Goal: Task Accomplishment & Management: Complete application form

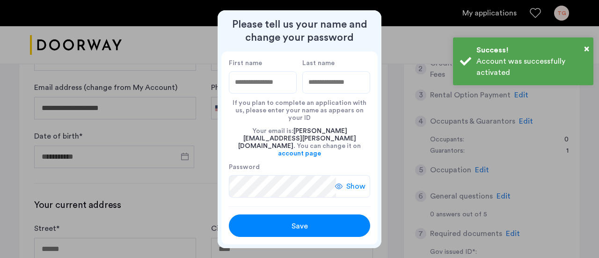
click at [267, 87] on input "First name" at bounding box center [263, 82] width 68 height 22
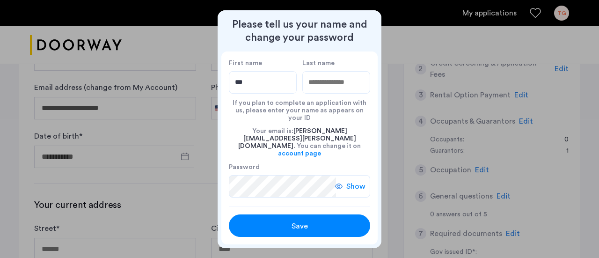
type input "********"
click at [303, 81] on input "Last name" at bounding box center [336, 82] width 68 height 22
type input "******"
click at [188, 200] on div at bounding box center [299, 129] width 599 height 258
click at [335, 183] on use at bounding box center [338, 186] width 7 height 6
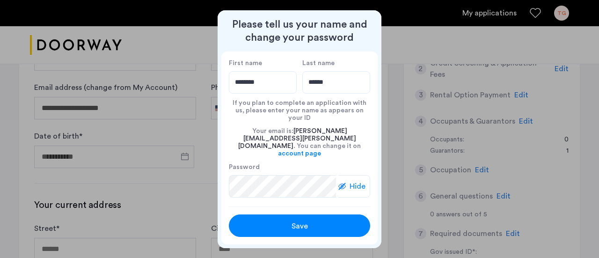
click at [299, 226] on span "Save" at bounding box center [300, 225] width 16 height 11
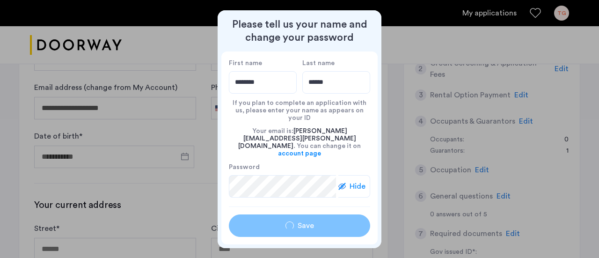
type input "********"
type input "******"
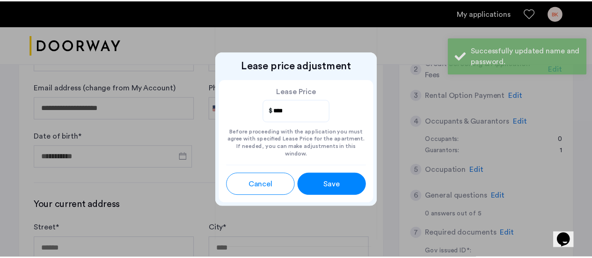
scroll to position [140, 0]
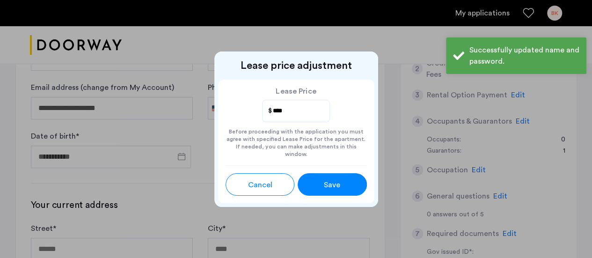
click at [344, 174] on button "Save" at bounding box center [332, 184] width 69 height 22
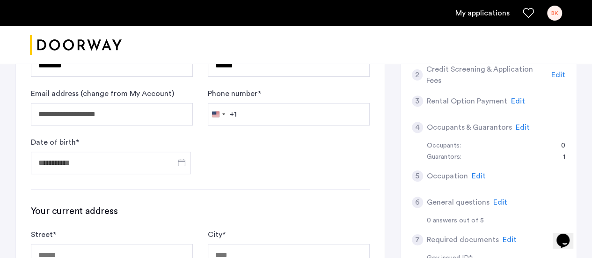
scroll to position [187, 0]
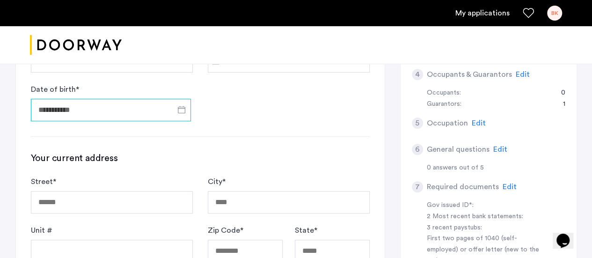
click at [113, 107] on input "Date of birth *" at bounding box center [111, 110] width 160 height 22
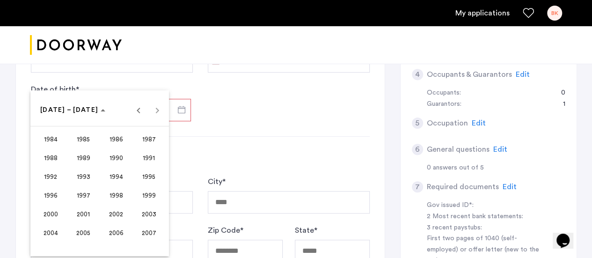
click at [156, 197] on span "1999" at bounding box center [148, 195] width 29 height 17
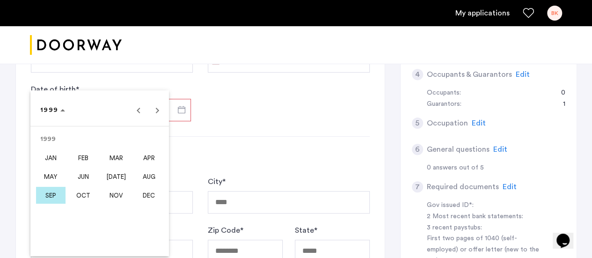
click at [52, 177] on span "MAY" at bounding box center [50, 176] width 29 height 17
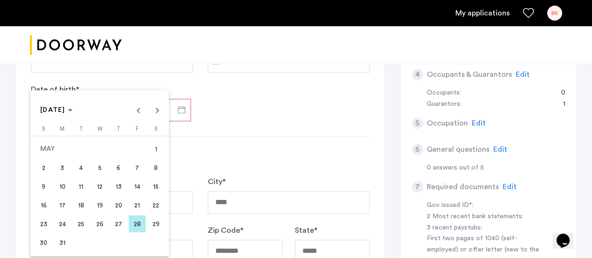
click at [160, 207] on span "22" at bounding box center [155, 205] width 17 height 17
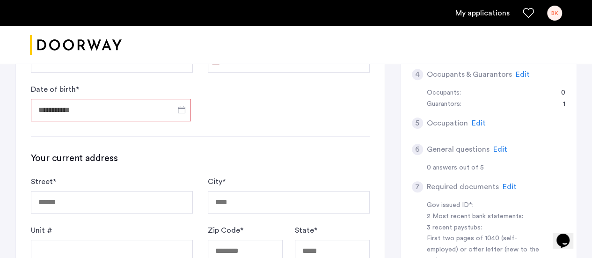
type input "**********"
click at [299, 121] on div "**********" at bounding box center [200, 224] width 369 height 567
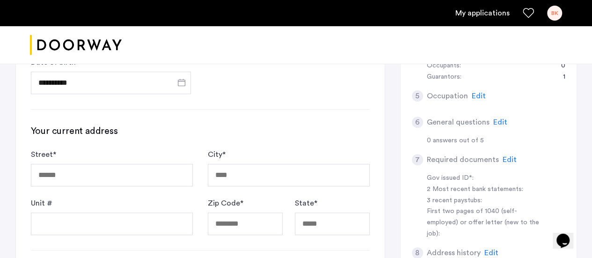
scroll to position [234, 0]
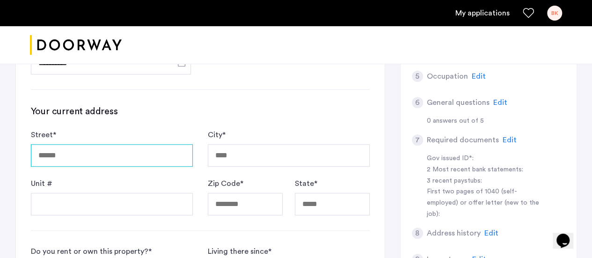
click at [97, 158] on input "Street *" at bounding box center [112, 155] width 162 height 22
click at [63, 156] on input "Street *" at bounding box center [112, 155] width 162 height 22
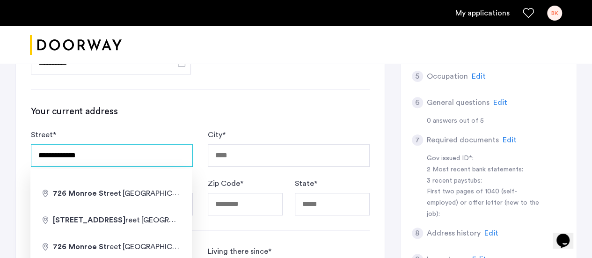
type input "**********"
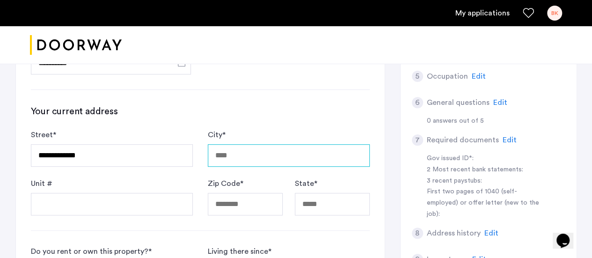
click at [220, 158] on input "City *" at bounding box center [289, 155] width 162 height 22
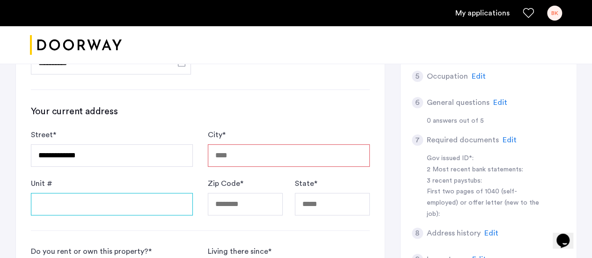
click at [54, 207] on input "Unit #" at bounding box center [112, 204] width 162 height 22
type input "**"
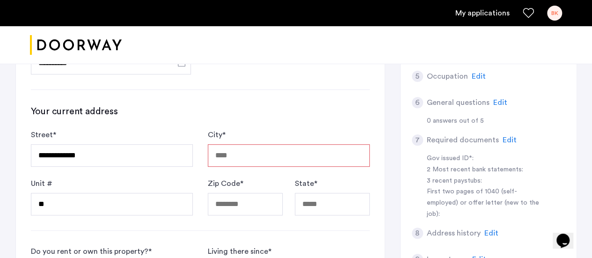
click at [270, 159] on input "City *" at bounding box center [289, 155] width 162 height 22
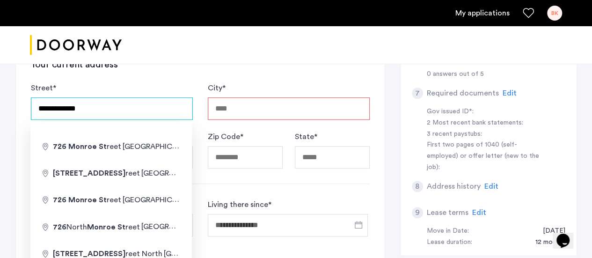
drag, startPoint x: 111, startPoint y: 104, endPoint x: 0, endPoint y: 94, distance: 111.9
click at [0, 94] on div "**********" at bounding box center [296, 123] width 592 height 689
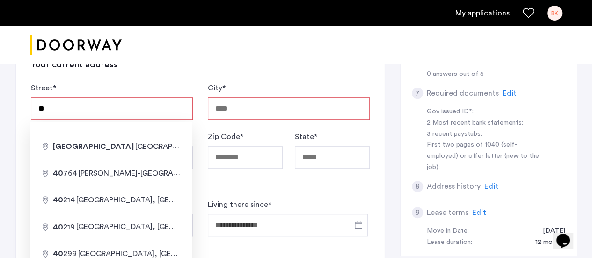
type input "*"
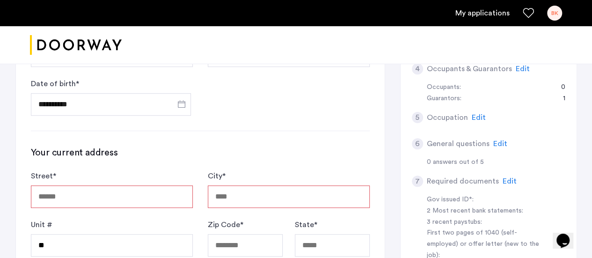
scroll to position [187, 0]
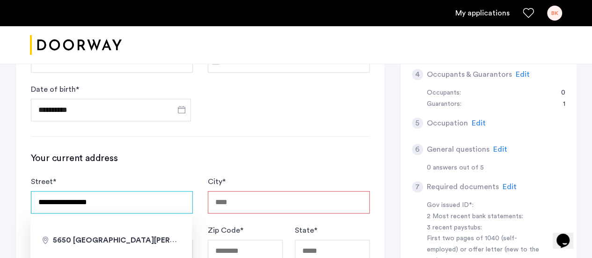
type input "**********"
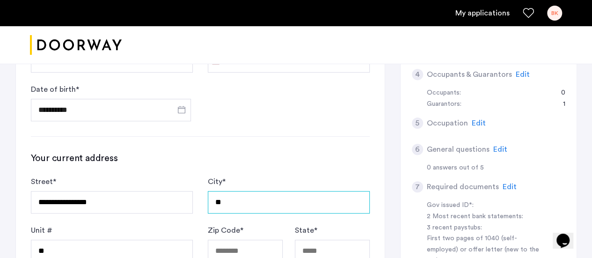
scroll to position [195, 0]
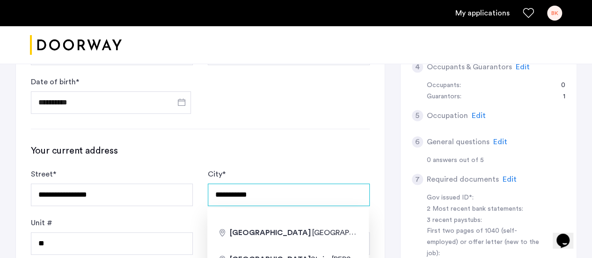
type input "**********"
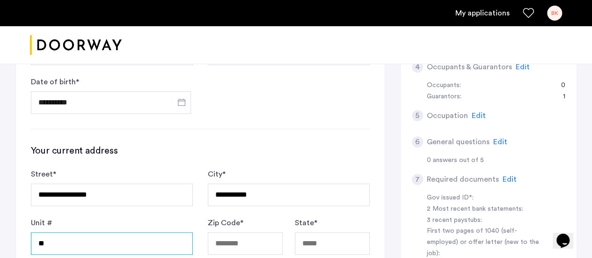
drag, startPoint x: 76, startPoint y: 233, endPoint x: 0, endPoint y: 236, distance: 76.3
click at [0, 236] on div "**********" at bounding box center [296, 209] width 592 height 689
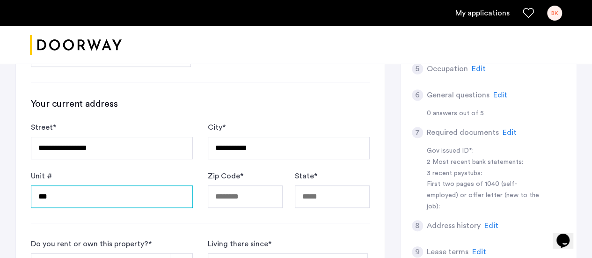
type input "***"
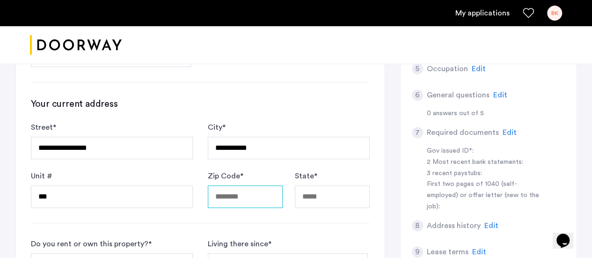
click at [226, 196] on input "Zip Code *" at bounding box center [245, 196] width 75 height 22
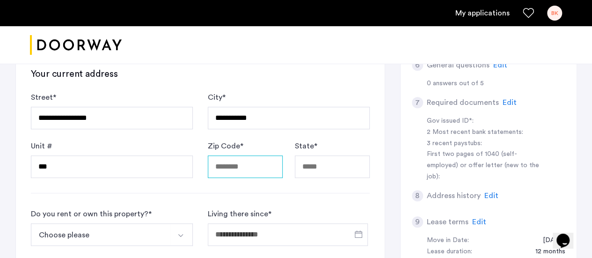
scroll to position [273, 0]
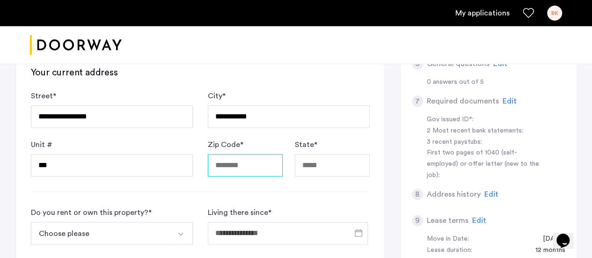
type input "*"
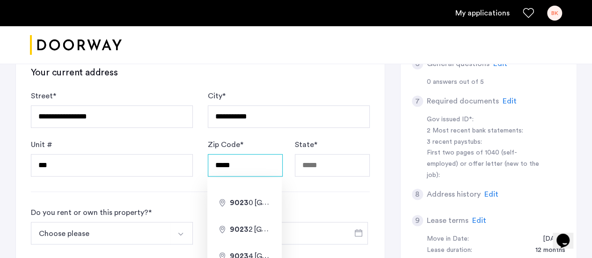
type input "*****"
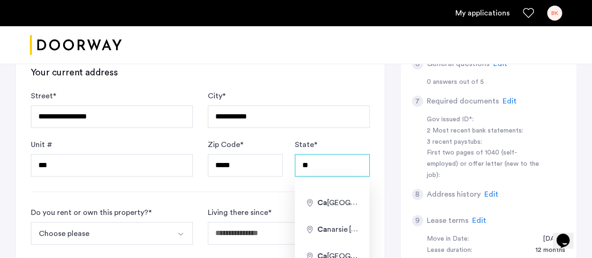
type input "**"
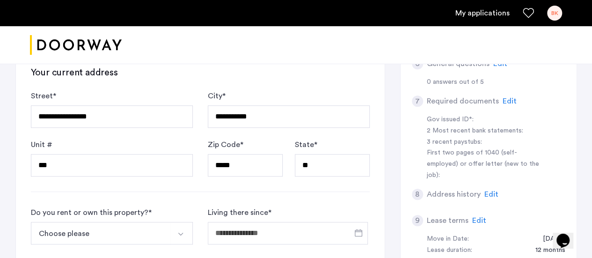
click at [90, 227] on button "Choose please" at bounding box center [101, 233] width 140 height 22
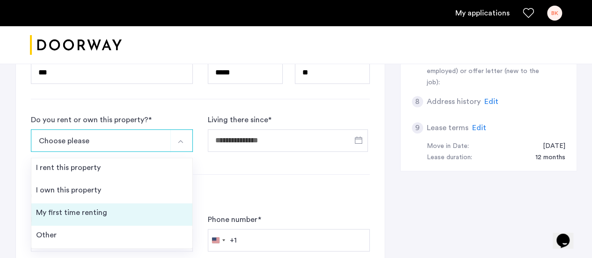
scroll to position [366, 0]
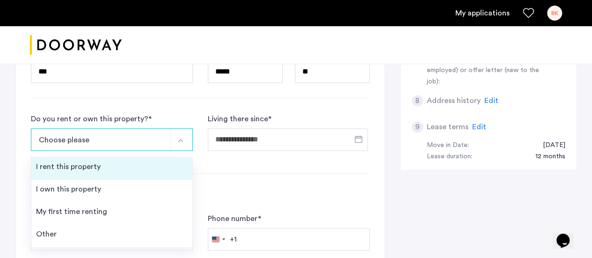
click at [84, 161] on div "I rent this property" at bounding box center [68, 166] width 65 height 11
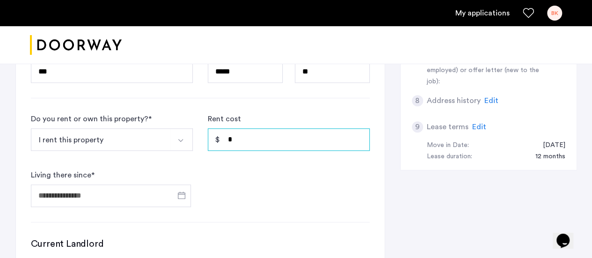
click at [256, 141] on input "*" at bounding box center [289, 139] width 162 height 22
type input "*****"
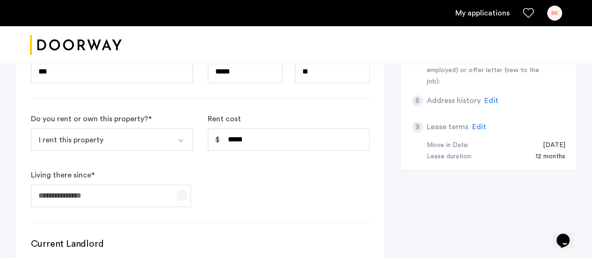
click at [176, 192] on span "Open calendar" at bounding box center [181, 195] width 22 height 22
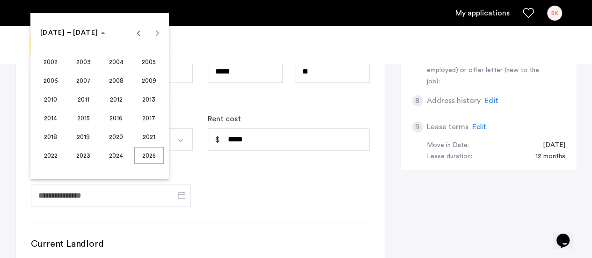
click at [49, 160] on span "2022" at bounding box center [50, 155] width 29 height 17
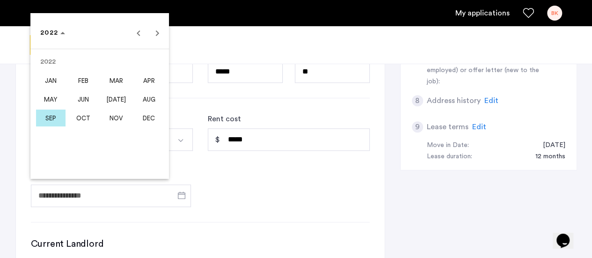
click at [54, 119] on span "SEP" at bounding box center [50, 118] width 29 height 17
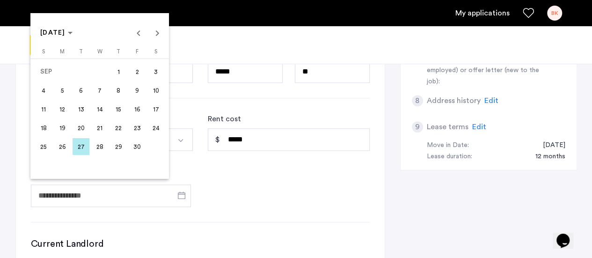
click at [305, 191] on div at bounding box center [296, 129] width 592 height 258
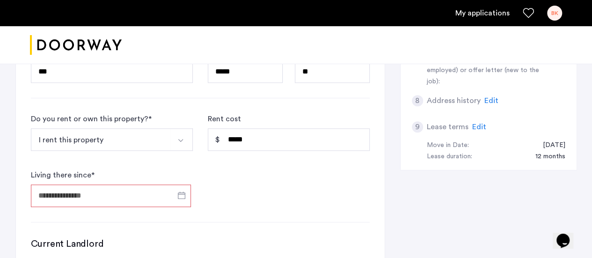
click at [70, 191] on input "Living there since *" at bounding box center [111, 195] width 160 height 22
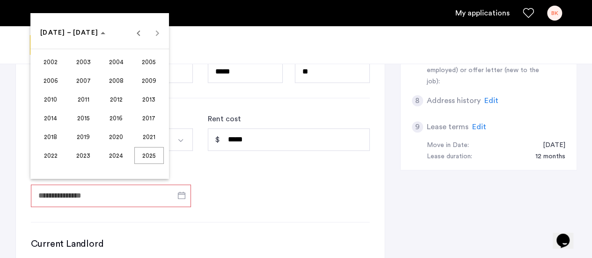
click at [51, 159] on span "2022" at bounding box center [50, 155] width 29 height 17
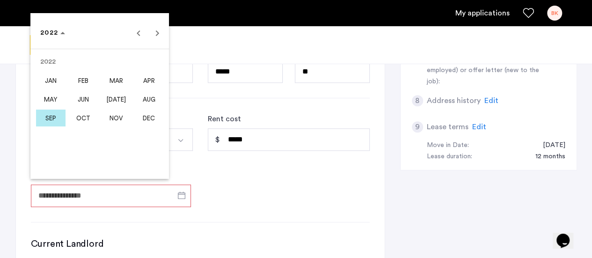
click at [54, 120] on span "SEP" at bounding box center [50, 118] width 29 height 17
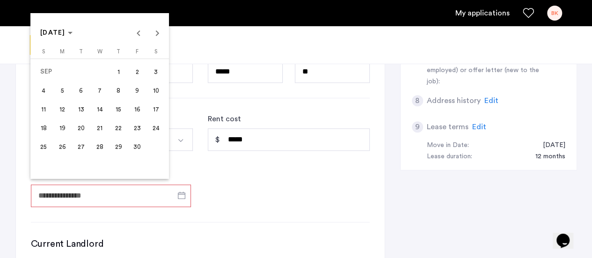
click at [110, 73] on span "1" at bounding box center [118, 71] width 17 height 17
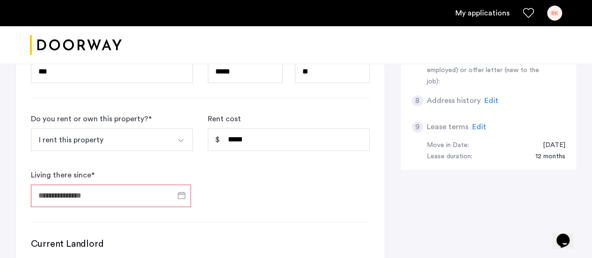
type input "**********"
click at [227, 192] on form "**********" at bounding box center [200, 160] width 339 height 94
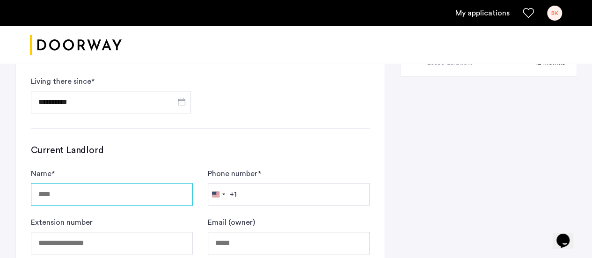
click at [89, 193] on input "Name *" at bounding box center [112, 194] width 162 height 22
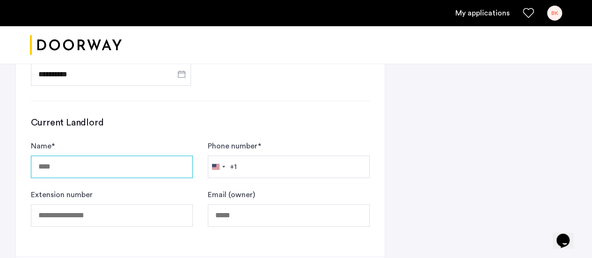
scroll to position [489, 0]
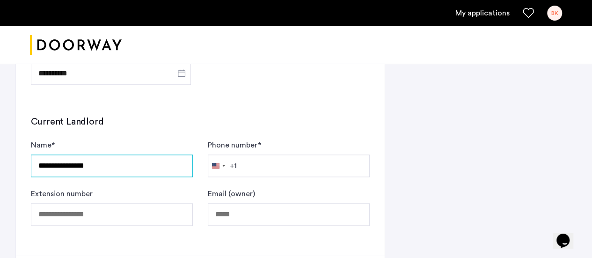
type input "**********"
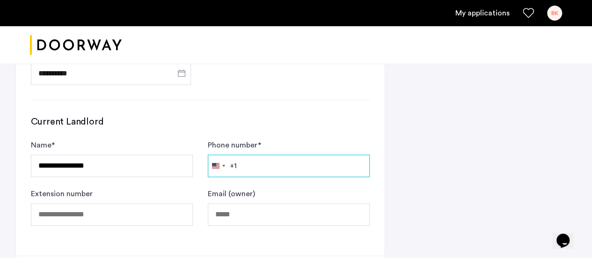
click at [267, 167] on input "Phone number *" at bounding box center [289, 165] width 162 height 22
click at [252, 164] on input "**********" at bounding box center [289, 165] width 162 height 22
type input "**********"
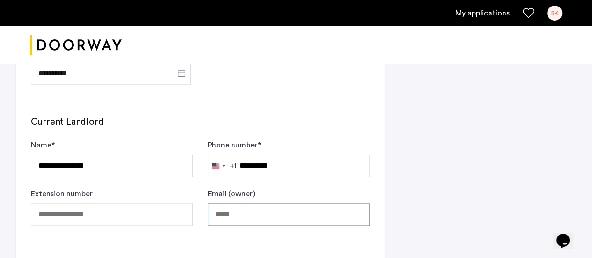
click at [254, 219] on input "Email (owner)" at bounding box center [289, 214] width 162 height 22
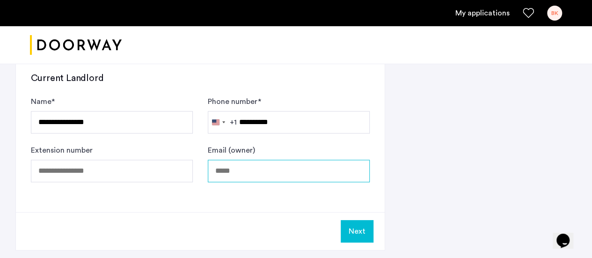
scroll to position [537, 0]
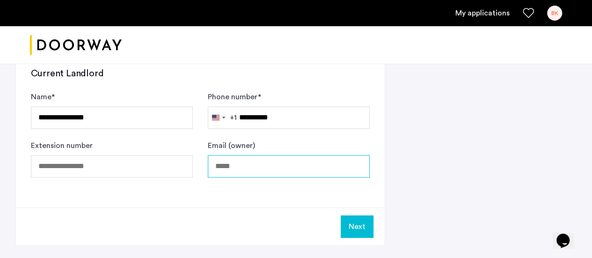
click at [255, 161] on input "Email (owner)" at bounding box center [289, 166] width 162 height 22
paste input "**********"
type input "**********"
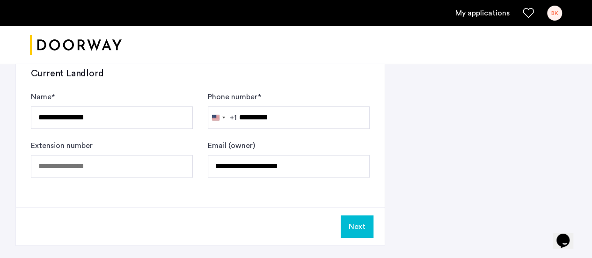
drag, startPoint x: 526, startPoint y: 163, endPoint x: 407, endPoint y: 255, distance: 150.2
click at [344, 226] on button "Next" at bounding box center [357, 226] width 33 height 22
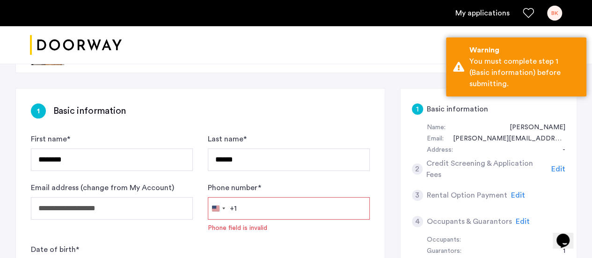
scroll to position [94, 0]
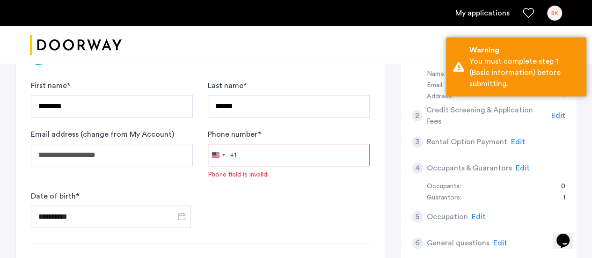
click at [263, 157] on input "Phone number *" at bounding box center [289, 155] width 162 height 22
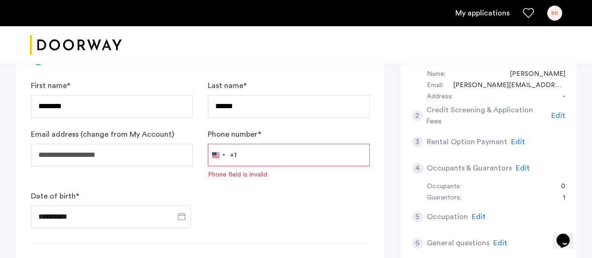
type input "**********"
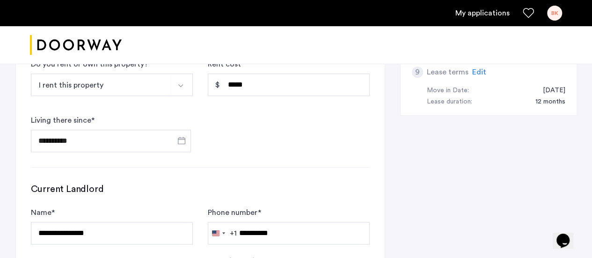
scroll to position [562, 0]
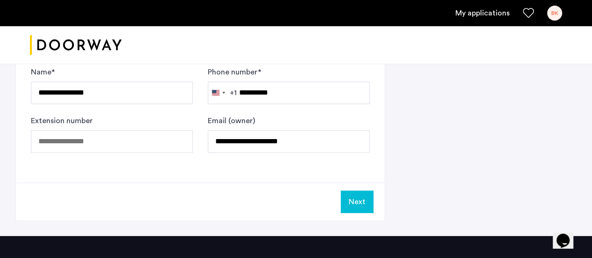
click at [352, 199] on button "Next" at bounding box center [357, 202] width 33 height 22
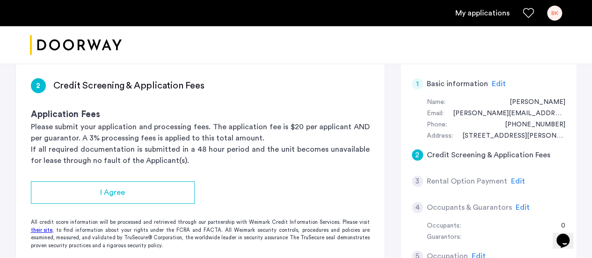
scroll to position [94, 0]
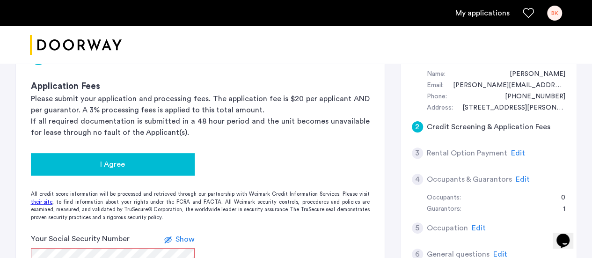
click at [92, 166] on div "I Agree" at bounding box center [112, 164] width 149 height 11
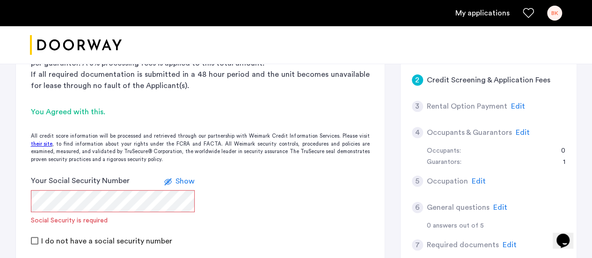
scroll to position [165, 0]
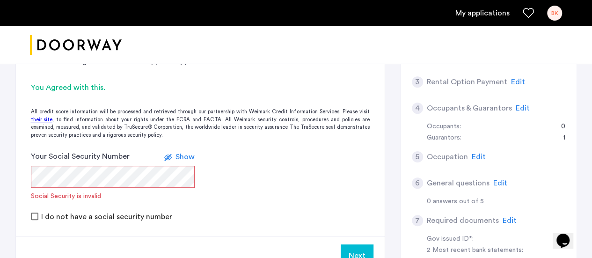
click at [173, 153] on label at bounding box center [169, 156] width 11 height 11
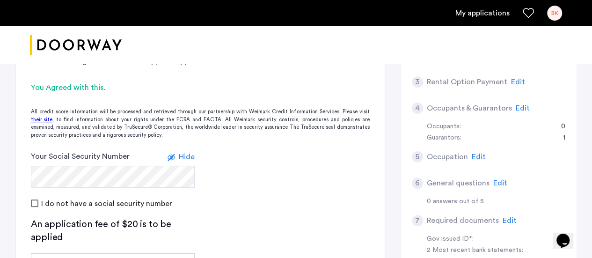
click at [323, 201] on div "I do not have a social security number" at bounding box center [200, 202] width 339 height 11
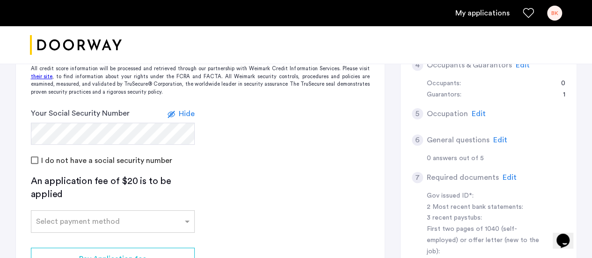
scroll to position [258, 0]
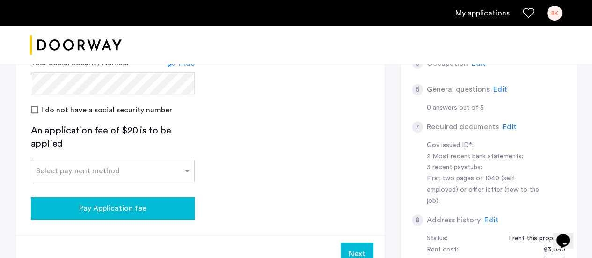
click at [100, 213] on span "Pay Application fee" at bounding box center [112, 208] width 67 height 11
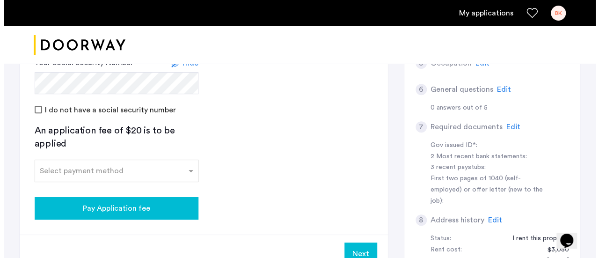
scroll to position [0, 0]
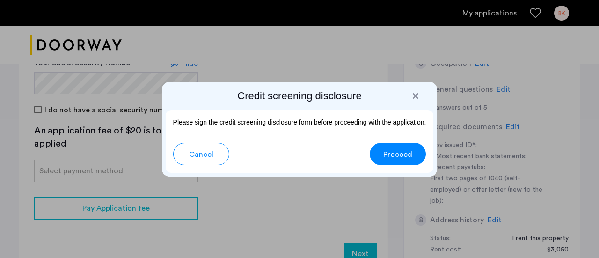
click at [198, 153] on span "Cancel" at bounding box center [201, 154] width 24 height 11
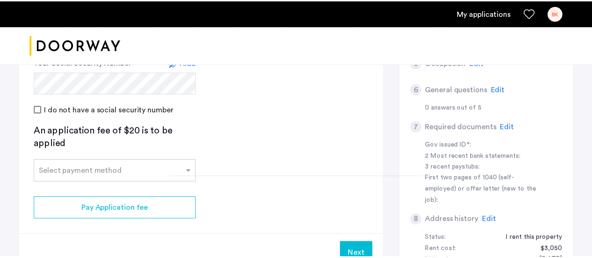
scroll to position [258, 0]
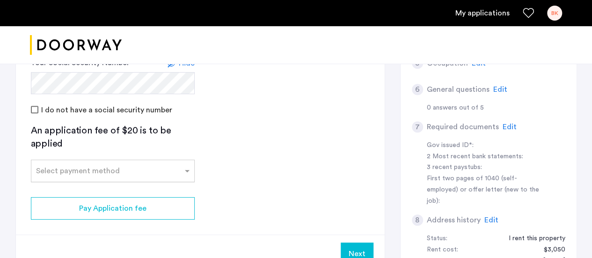
click at [125, 171] on input "text" at bounding box center [103, 169] width 135 height 7
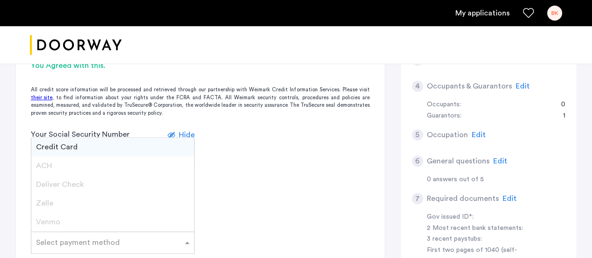
scroll to position [165, 0]
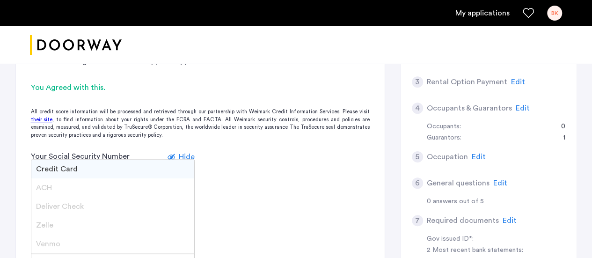
click at [81, 163] on div "Credit Card" at bounding box center [112, 169] width 163 height 19
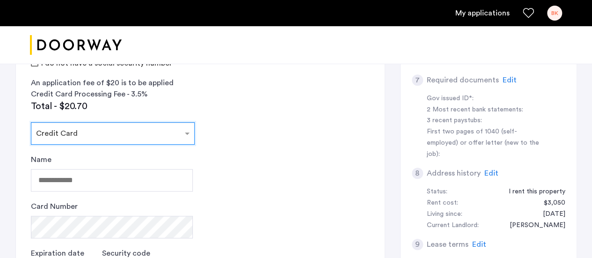
scroll to position [352, 0]
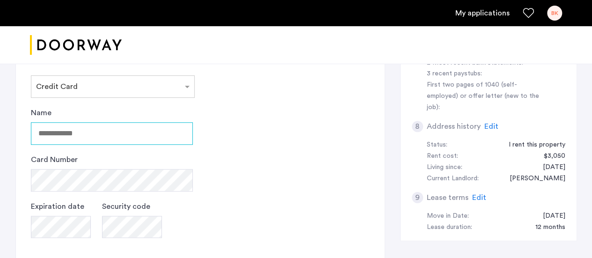
click at [59, 137] on input "Name" at bounding box center [112, 133] width 162 height 22
type input "**********"
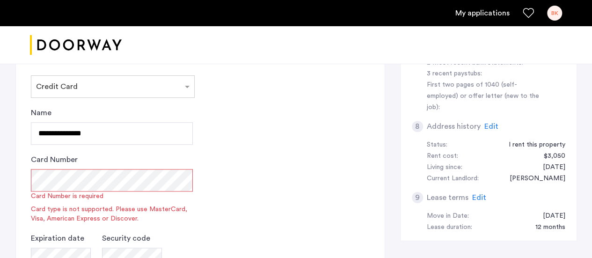
click at [309, 189] on app-credit-screening "2 Credit Screening & Application Fees Application Fees Please submit your appli…" at bounding box center [200, 78] width 369 height 602
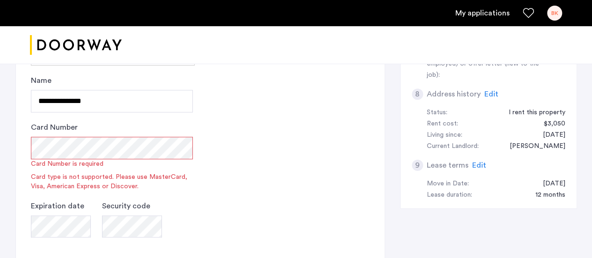
scroll to position [399, 0]
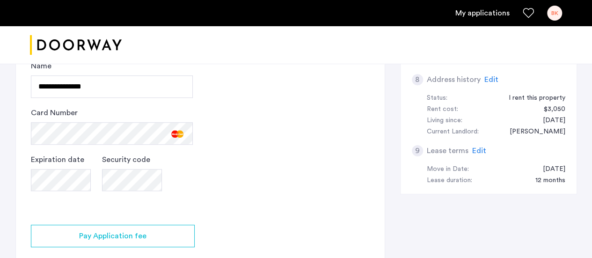
click at [272, 182] on app-credit-screening "2 Credit Screening & Application Fees Application Fees Please submit your appli…" at bounding box center [200, 15] width 369 height 570
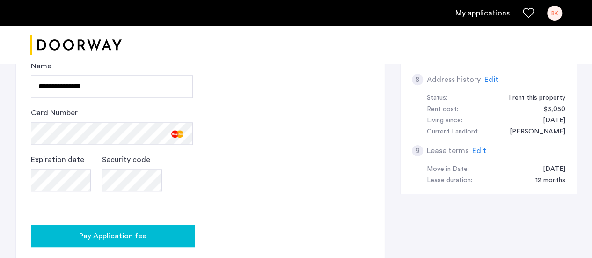
click at [120, 240] on span "Pay Application fee" at bounding box center [112, 235] width 67 height 11
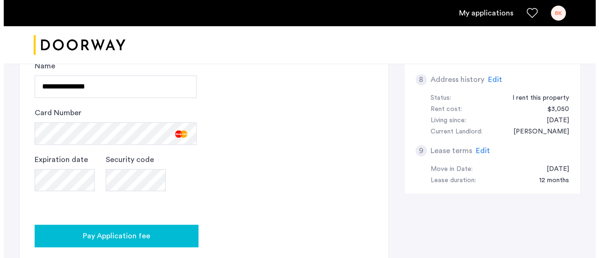
scroll to position [0, 0]
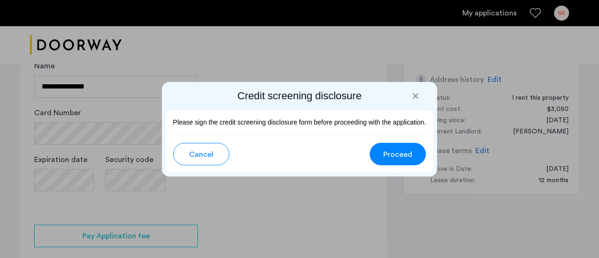
click at [400, 153] on span "Proceed" at bounding box center [397, 154] width 29 height 11
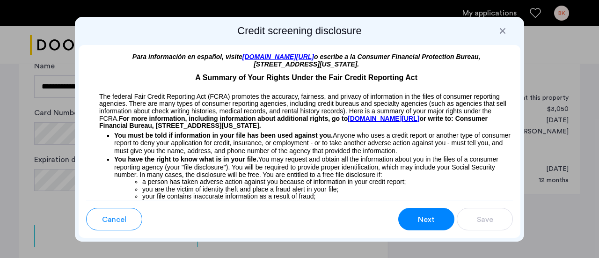
click at [433, 219] on span "Next" at bounding box center [426, 219] width 17 height 11
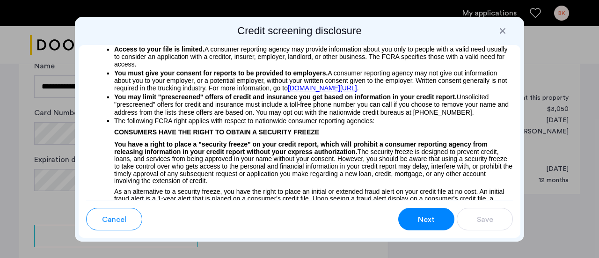
scroll to position [295, 0]
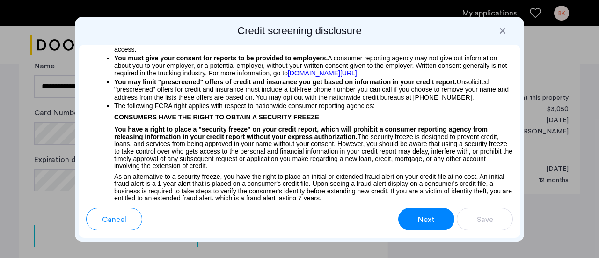
click at [423, 214] on span "Next" at bounding box center [426, 219] width 17 height 11
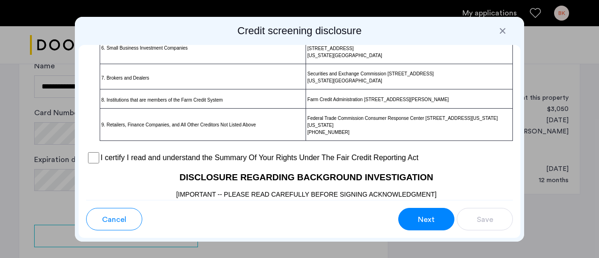
click at [424, 214] on span "Next" at bounding box center [426, 219] width 17 height 11
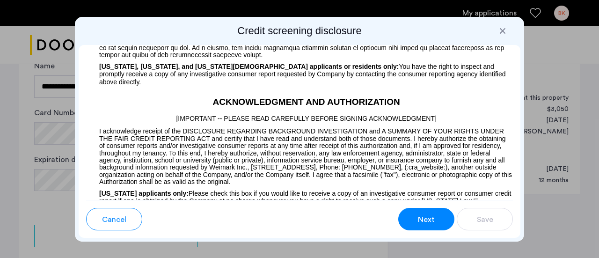
scroll to position [1170, 0]
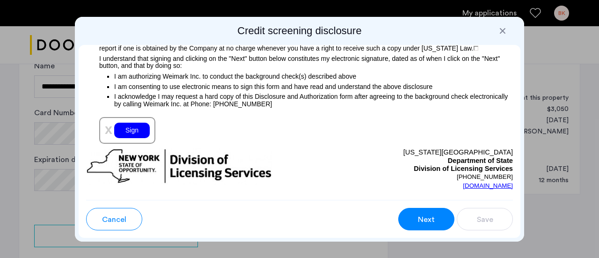
click at [122, 133] on div "Sign" at bounding box center [132, 130] width 36 height 15
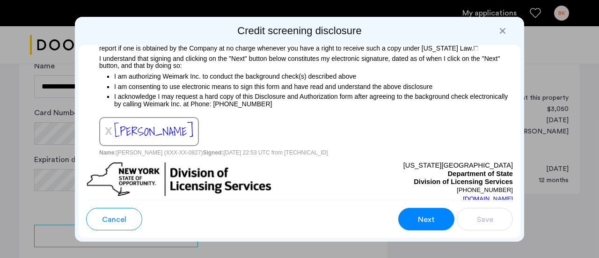
click at [431, 222] on span "Next" at bounding box center [426, 219] width 17 height 11
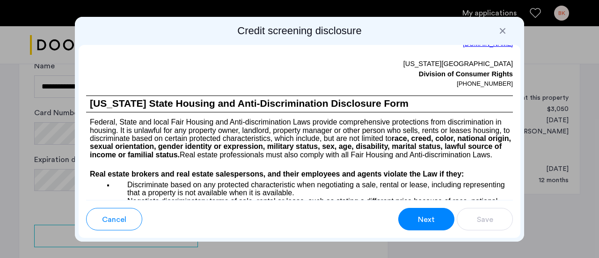
click at [420, 218] on span "Next" at bounding box center [426, 219] width 17 height 11
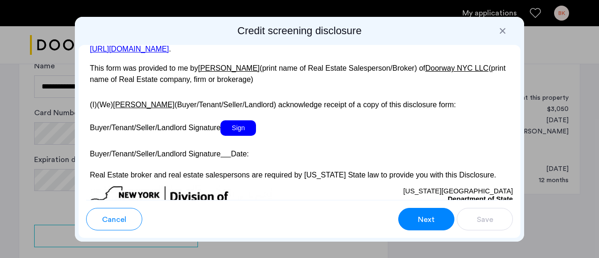
scroll to position [1919, 0]
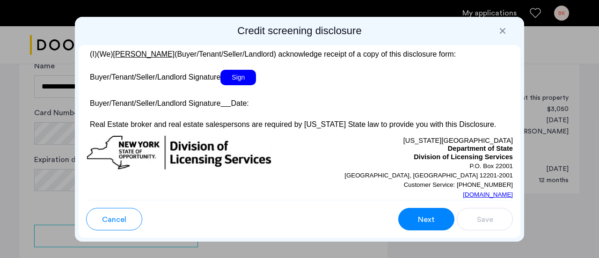
click at [234, 85] on span "Sign" at bounding box center [238, 77] width 36 height 15
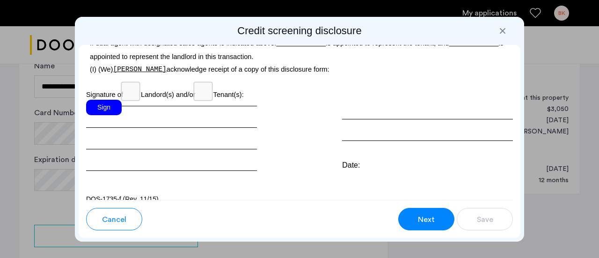
scroll to position [3042, 0]
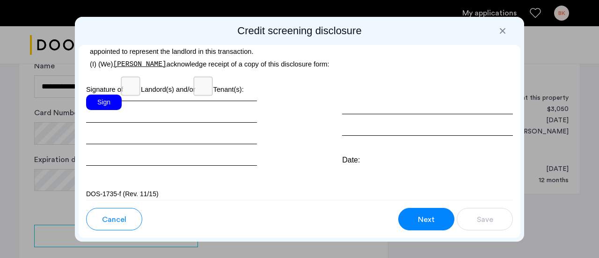
click at [99, 110] on div "Sign" at bounding box center [104, 102] width 36 height 15
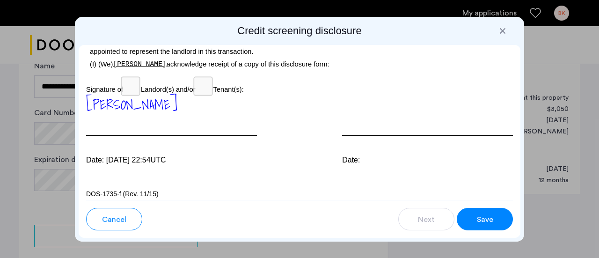
click at [397, 185] on div "Para información en español, visite [DOMAIN_NAME][URL] o escribe a la Consumer …" at bounding box center [300, 122] width 442 height 155
click at [478, 221] on span "Save" at bounding box center [485, 219] width 16 height 11
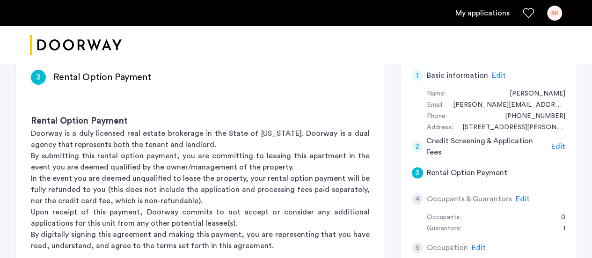
scroll to position [94, 0]
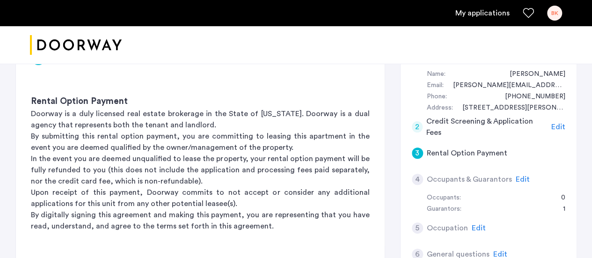
click at [524, 178] on span "Edit" at bounding box center [523, 179] width 14 height 7
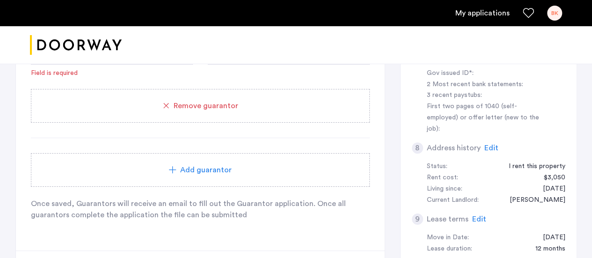
scroll to position [143, 0]
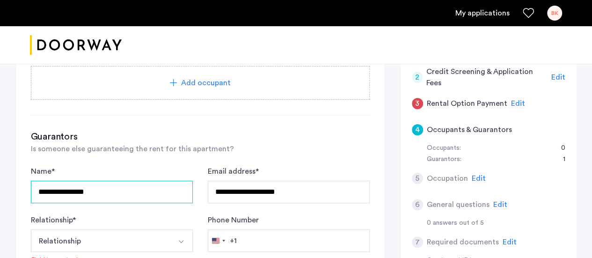
click at [113, 189] on input "**********" at bounding box center [112, 192] width 162 height 22
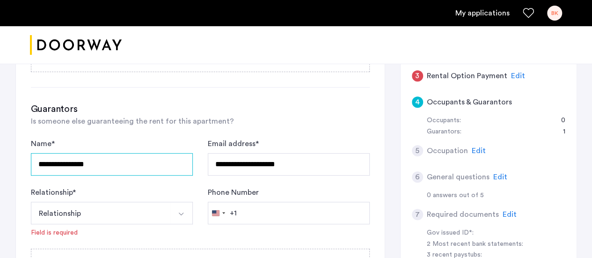
drag, startPoint x: 139, startPoint y: 172, endPoint x: 37, endPoint y: 166, distance: 101.3
click at [37, 166] on input "**********" at bounding box center [112, 164] width 162 height 22
type input "**********"
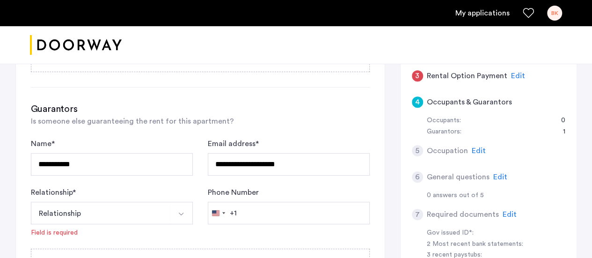
click at [79, 211] on button "Relationship" at bounding box center [101, 213] width 140 height 22
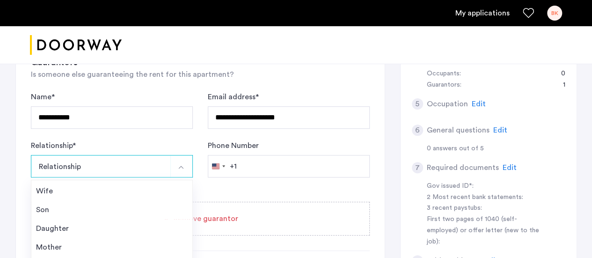
scroll to position [33, 0]
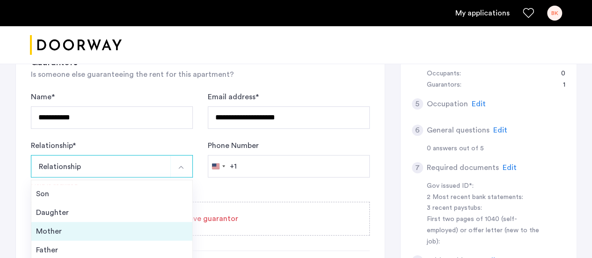
click at [55, 226] on div "Mother" at bounding box center [112, 231] width 152 height 11
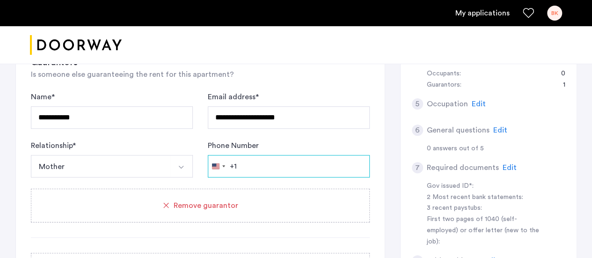
click at [275, 163] on input "Phone Number" at bounding box center [289, 166] width 162 height 22
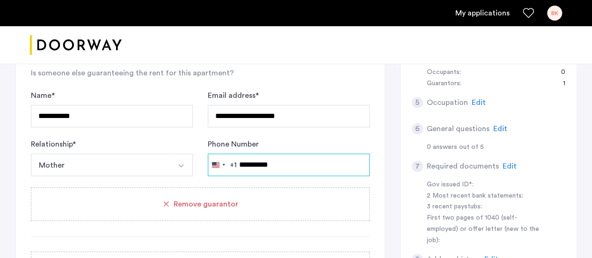
type input "**********"
click at [116, 238] on div "**********" at bounding box center [200, 186] width 339 height 264
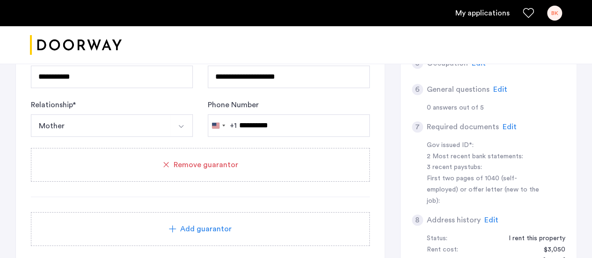
scroll to position [313, 0]
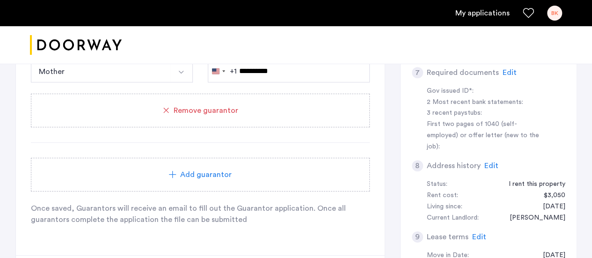
click at [200, 171] on span "Add guarantor" at bounding box center [205, 174] width 51 height 11
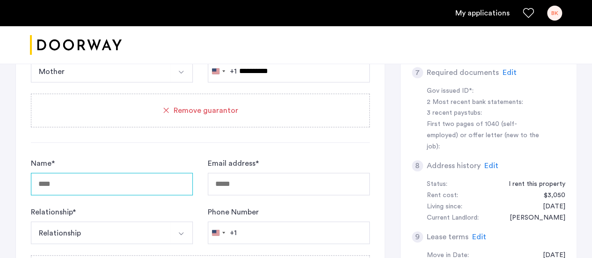
click at [87, 177] on input "Name *" at bounding box center [112, 184] width 162 height 22
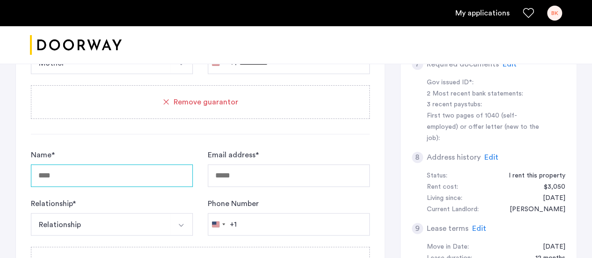
scroll to position [331, 0]
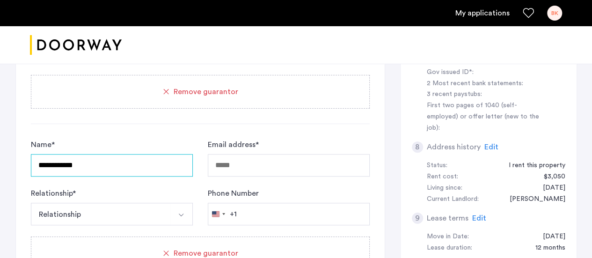
type input "**********"
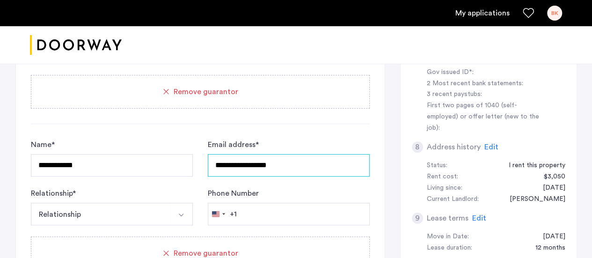
type input "**********"
click at [88, 213] on button "Relationship" at bounding box center [101, 214] width 140 height 22
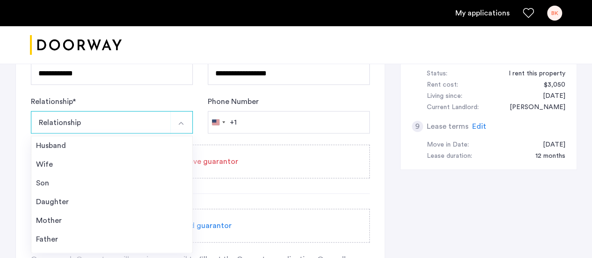
scroll to position [425, 0]
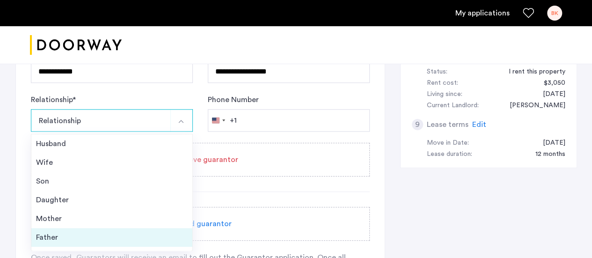
click at [81, 232] on div "Father" at bounding box center [112, 237] width 152 height 11
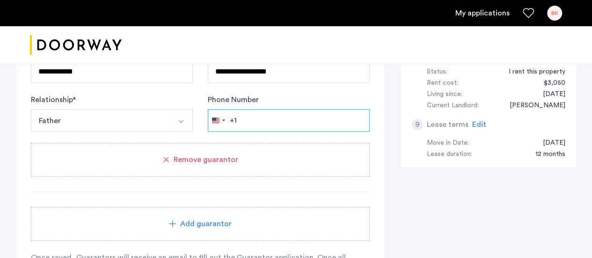
click at [266, 119] on input "Phone Number" at bounding box center [289, 120] width 162 height 22
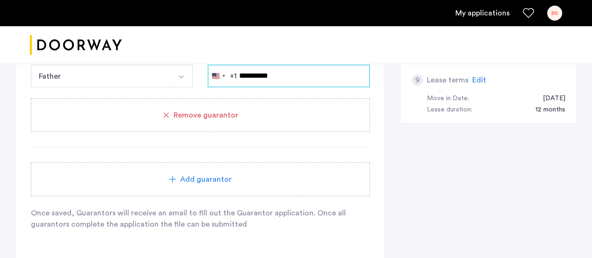
scroll to position [519, 0]
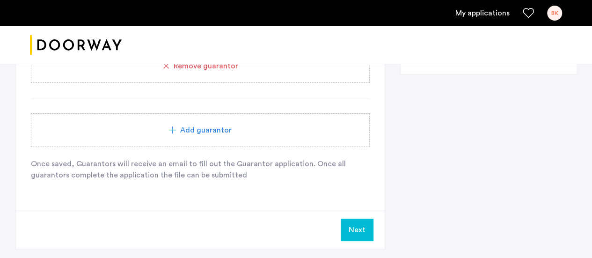
type input "**********"
click at [358, 231] on button "Next" at bounding box center [357, 230] width 33 height 22
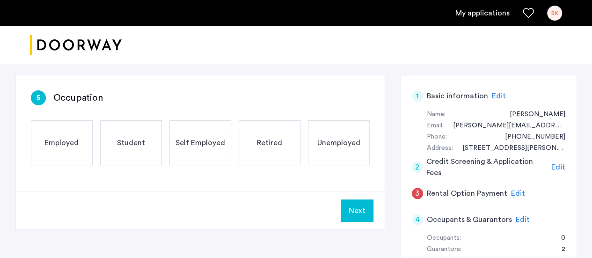
scroll to position [47, 0]
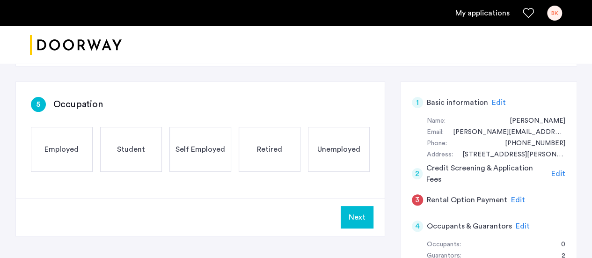
click at [70, 147] on span "Employed" at bounding box center [61, 149] width 34 height 11
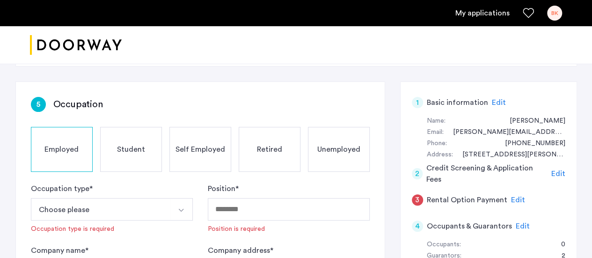
click at [72, 209] on button "Choose please" at bounding box center [101, 209] width 140 height 22
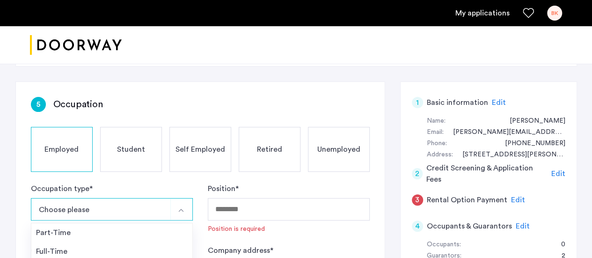
scroll to position [94, 0]
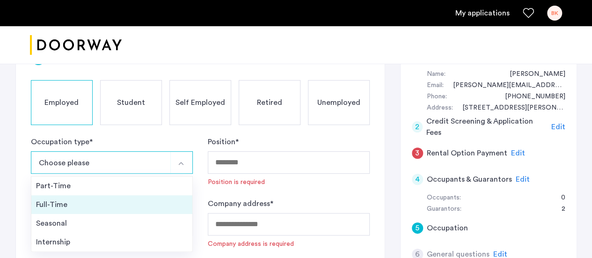
click at [73, 204] on div "Full-Time" at bounding box center [112, 204] width 152 height 11
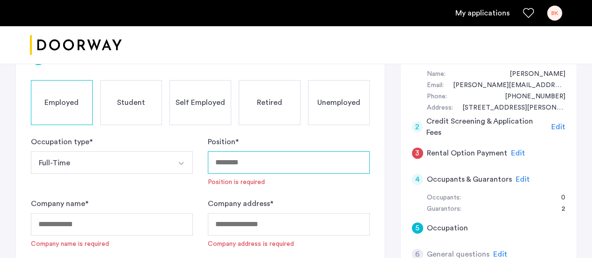
click at [278, 163] on input "Position *" at bounding box center [289, 162] width 162 height 22
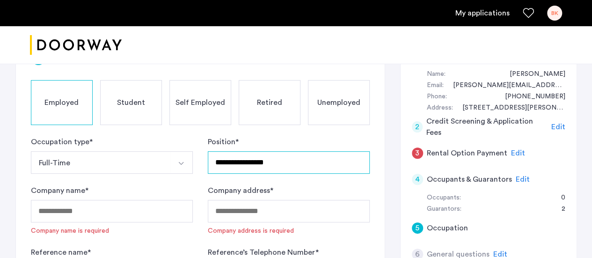
type input "**********"
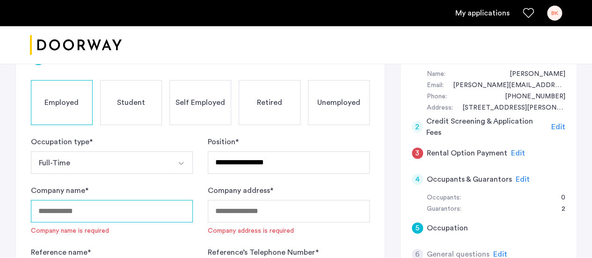
click at [78, 211] on input "Company name *" at bounding box center [112, 211] width 162 height 22
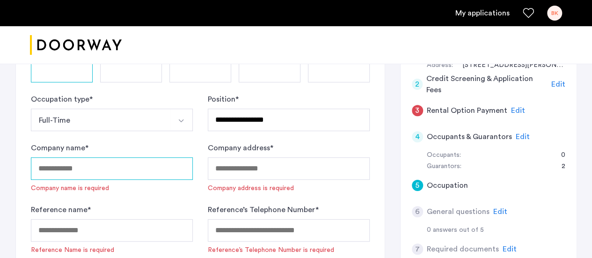
scroll to position [140, 0]
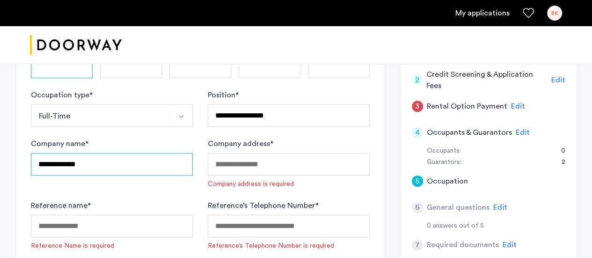
type input "**********"
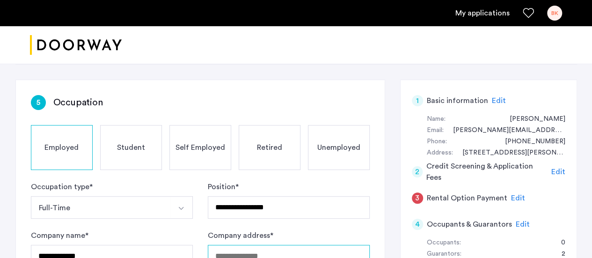
scroll to position [47, 0]
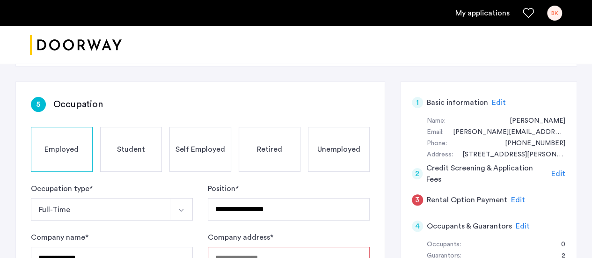
click at [339, 154] on div "Unemployed" at bounding box center [339, 149] width 62 height 45
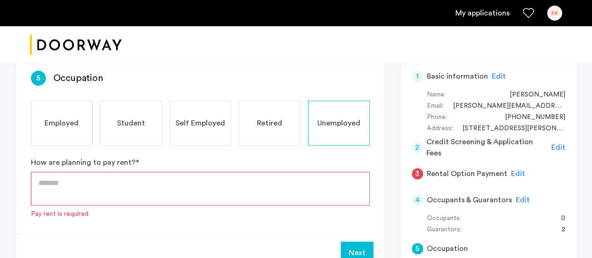
scroll to position [94, 0]
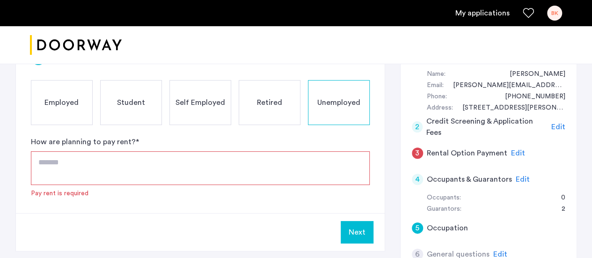
click at [59, 162] on textarea at bounding box center [200, 168] width 339 height 34
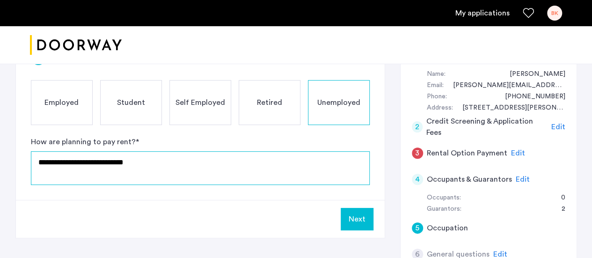
type textarea "**********"
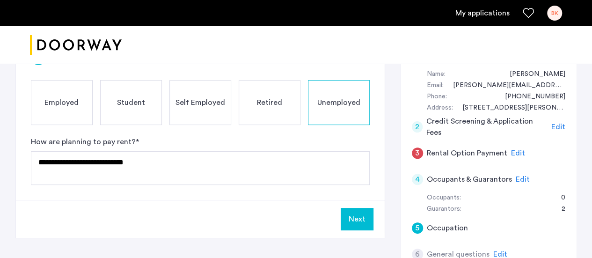
click at [62, 100] on span "Employed" at bounding box center [61, 102] width 34 height 11
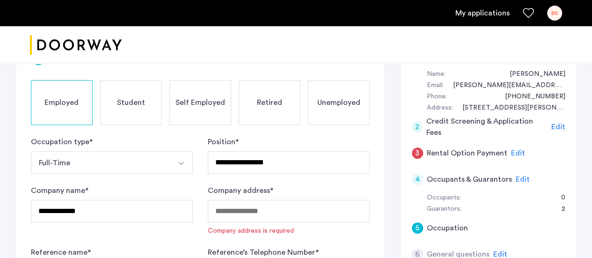
click at [338, 104] on span "Unemployed" at bounding box center [338, 102] width 43 height 11
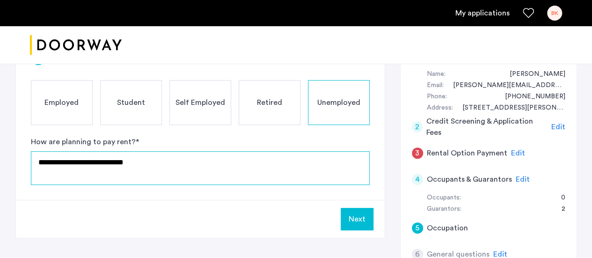
click at [178, 154] on textarea "**********" at bounding box center [200, 168] width 339 height 34
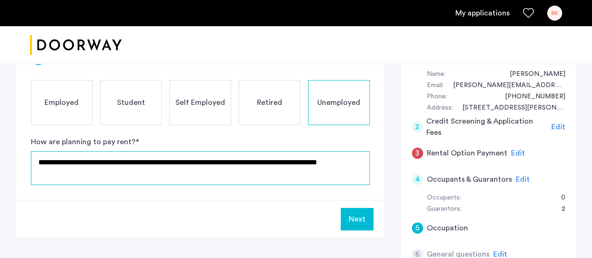
click at [314, 161] on textarea "**********" at bounding box center [200, 168] width 339 height 34
click at [361, 162] on textarea "**********" at bounding box center [200, 168] width 339 height 34
type textarea "**********"
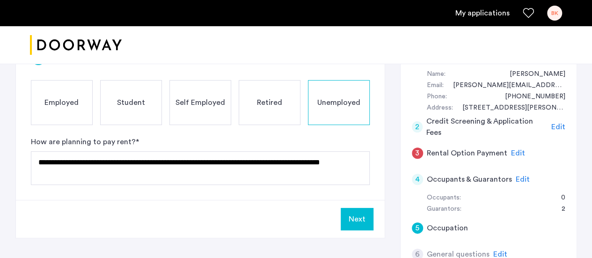
click at [356, 220] on button "Next" at bounding box center [357, 219] width 33 height 22
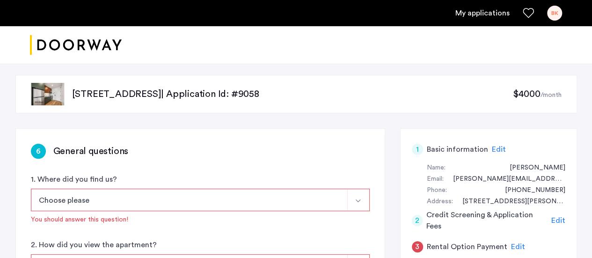
click at [114, 205] on button "Choose please" at bounding box center [189, 200] width 317 height 22
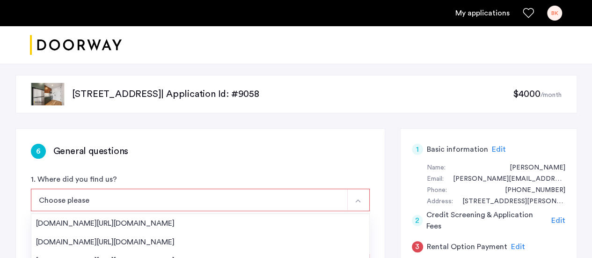
scroll to position [47, 0]
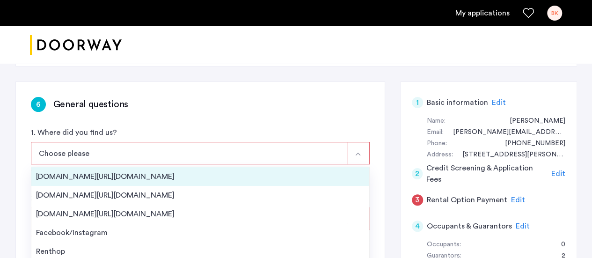
click at [124, 176] on div "[DOMAIN_NAME][URL][DOMAIN_NAME]" at bounding box center [200, 176] width 329 height 11
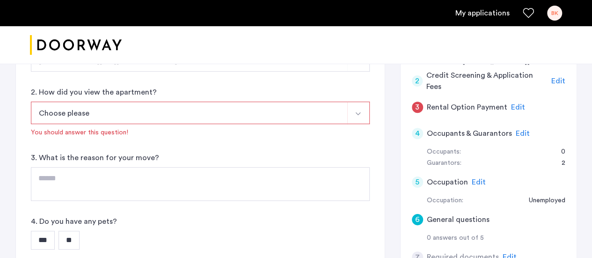
scroll to position [140, 0]
click at [105, 116] on button "Choose please" at bounding box center [189, 112] width 317 height 22
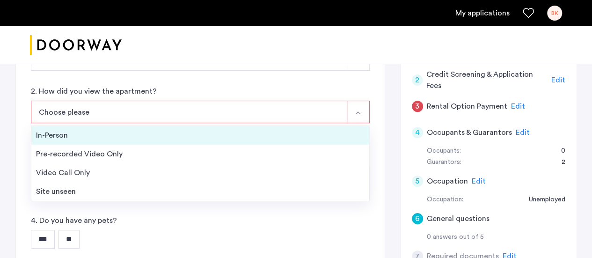
click at [83, 136] on div "In-Person" at bounding box center [200, 135] width 329 height 11
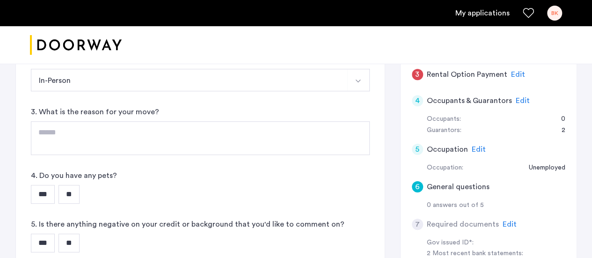
scroll to position [187, 0]
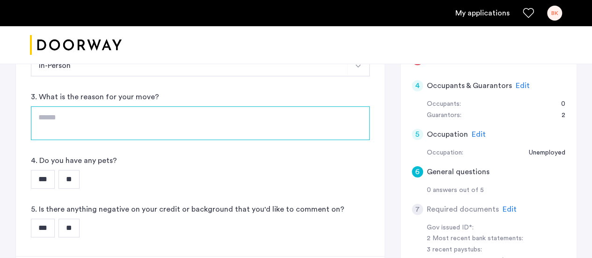
click at [55, 117] on textarea at bounding box center [200, 123] width 339 height 34
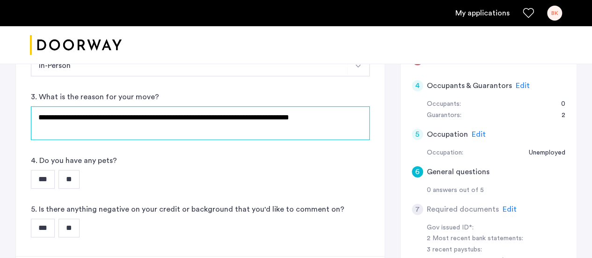
type textarea "**********"
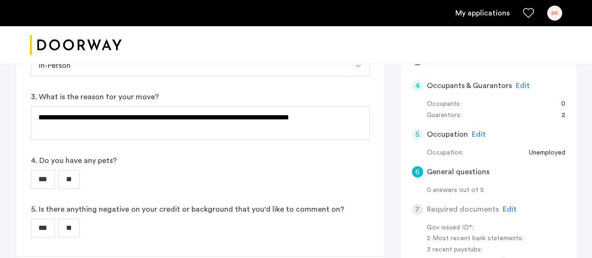
click at [71, 183] on input "**" at bounding box center [69, 179] width 21 height 19
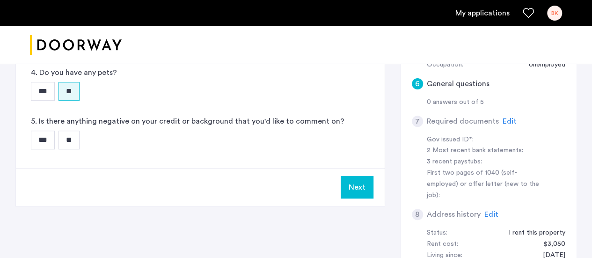
scroll to position [281, 0]
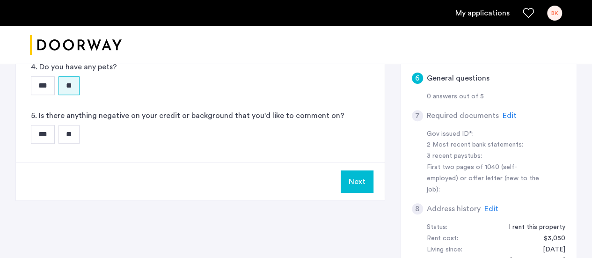
click at [66, 130] on input "**" at bounding box center [69, 134] width 21 height 19
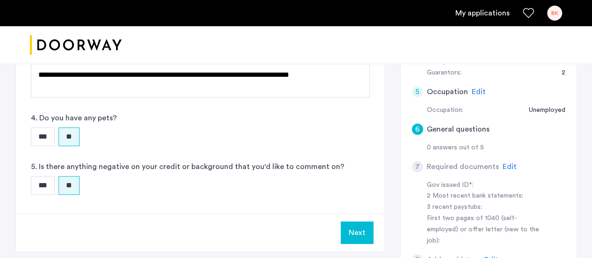
scroll to position [234, 0]
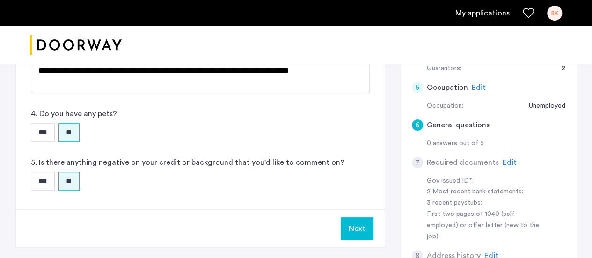
click at [370, 228] on button "Next" at bounding box center [357, 228] width 33 height 22
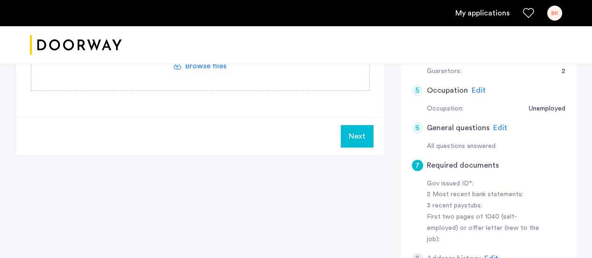
scroll to position [328, 0]
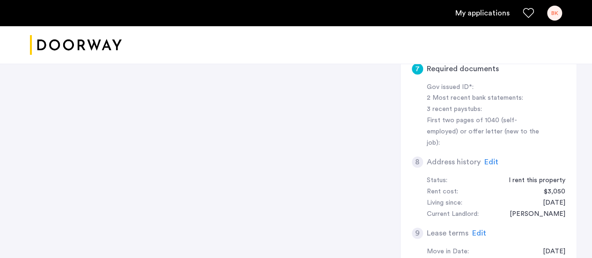
click at [490, 158] on span "Edit" at bounding box center [491, 161] width 14 height 7
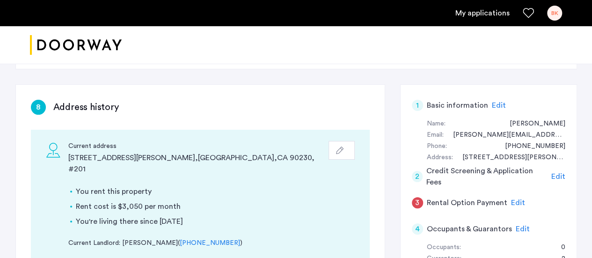
scroll to position [94, 0]
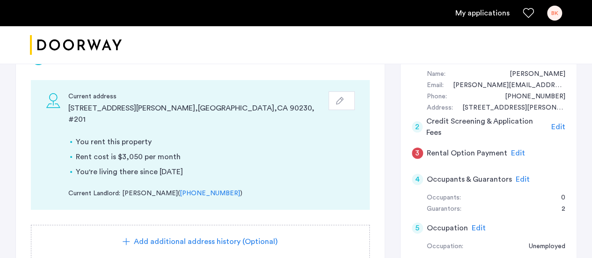
click at [341, 103] on button "button" at bounding box center [342, 100] width 26 height 19
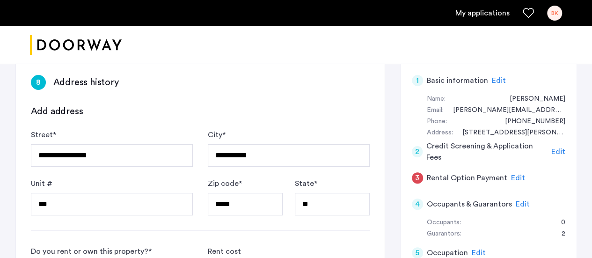
scroll to position [47, 0]
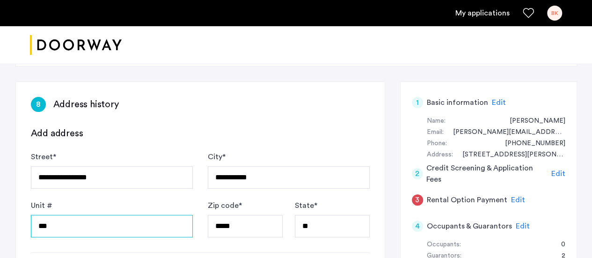
click at [60, 228] on input "***" at bounding box center [112, 226] width 162 height 22
type input "**********"
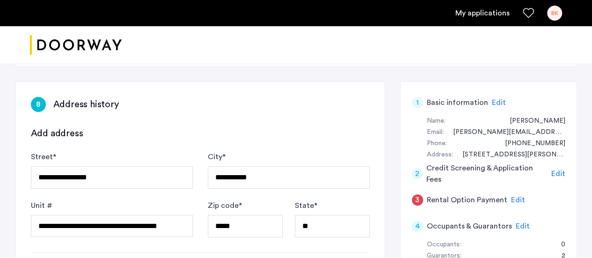
scroll to position [0, 0]
click at [315, 137] on div "Add address" at bounding box center [200, 133] width 339 height 13
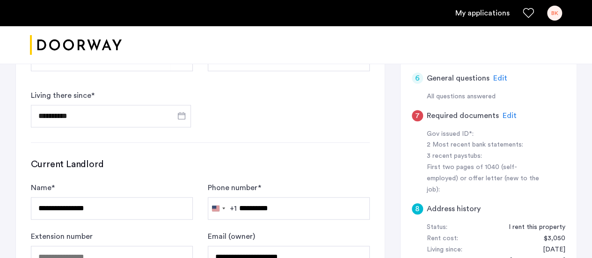
scroll to position [421, 0]
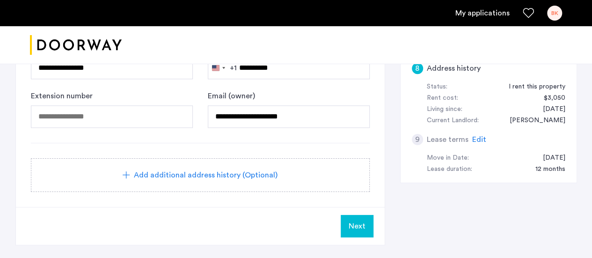
click at [356, 226] on span "Next" at bounding box center [357, 225] width 17 height 11
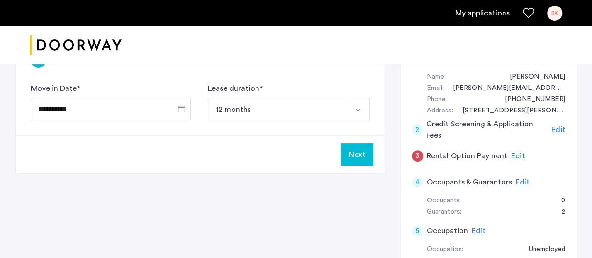
scroll to position [0, 0]
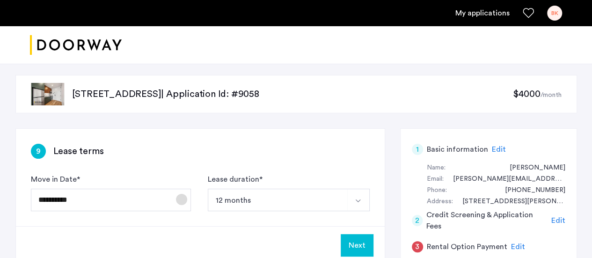
click at [183, 198] on span "Open calendar" at bounding box center [181, 199] width 22 height 22
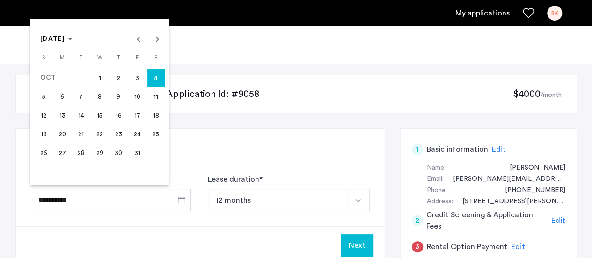
click at [365, 248] on div at bounding box center [296, 129] width 592 height 258
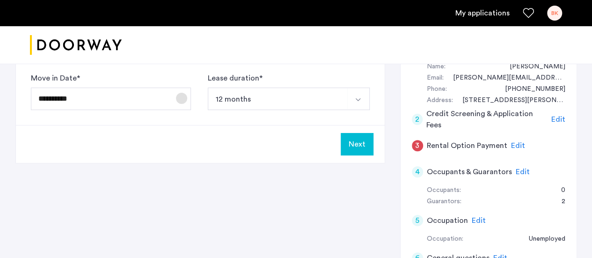
scroll to position [187, 0]
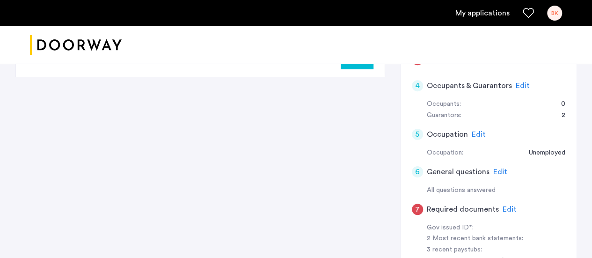
click at [479, 133] on span "Edit" at bounding box center [479, 134] width 14 height 7
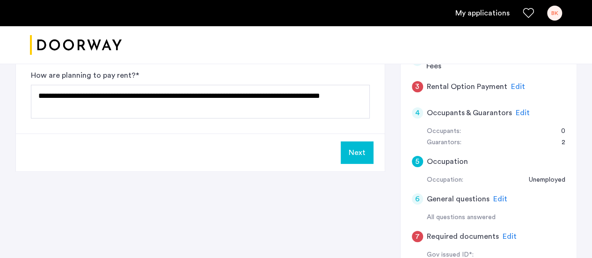
scroll to position [140, 0]
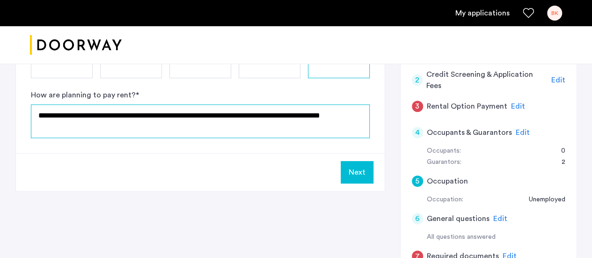
click at [362, 119] on textarea "**********" at bounding box center [200, 121] width 339 height 34
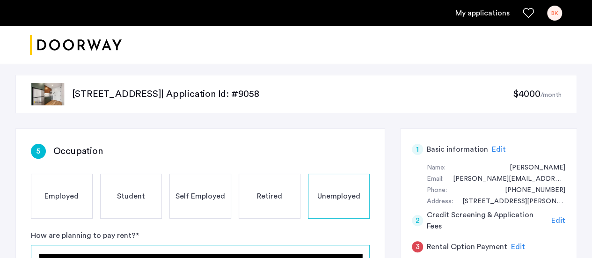
scroll to position [94, 0]
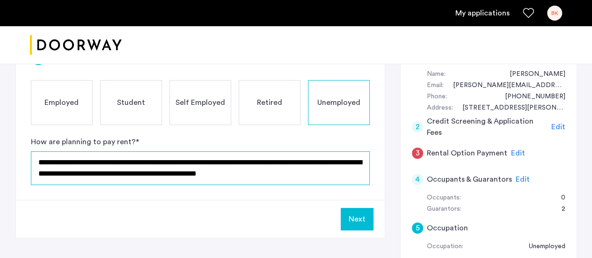
type textarea "**********"
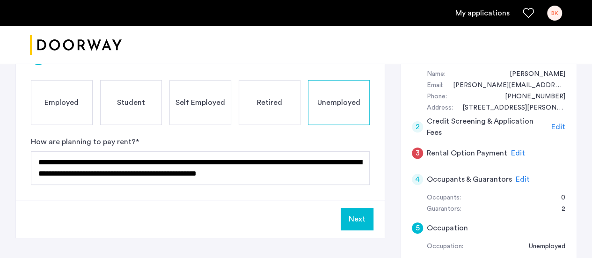
click at [352, 219] on button "Next" at bounding box center [357, 219] width 33 height 22
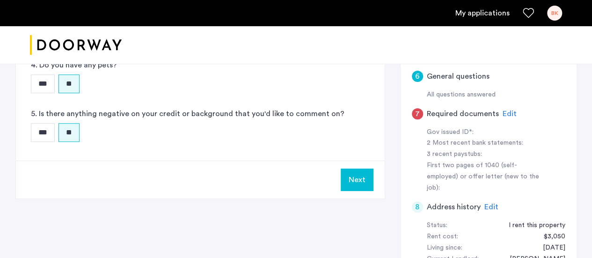
scroll to position [328, 0]
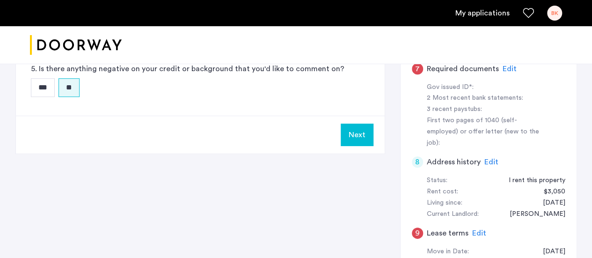
click at [361, 132] on button "Next" at bounding box center [357, 135] width 33 height 22
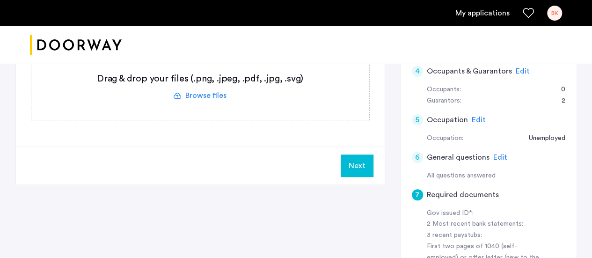
scroll to position [187, 0]
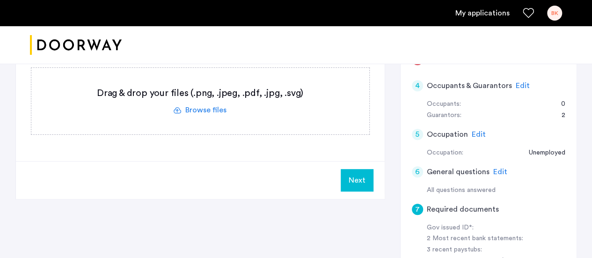
click at [519, 84] on span "Edit" at bounding box center [523, 85] width 14 height 7
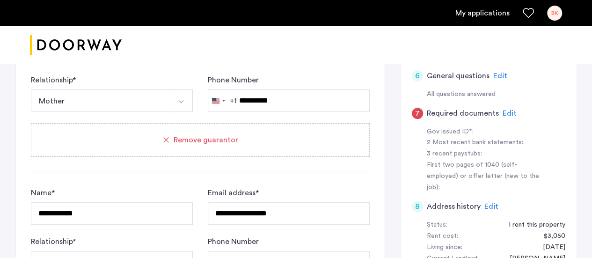
scroll to position [96, 0]
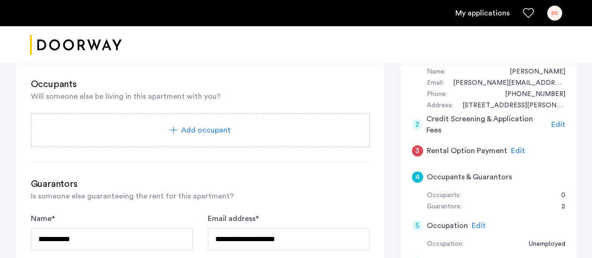
click at [205, 127] on span "Add occupant" at bounding box center [206, 130] width 50 height 11
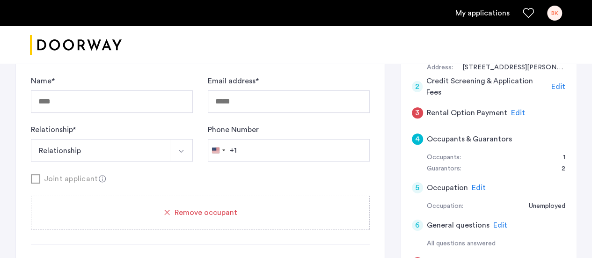
scroll to position [143, 0]
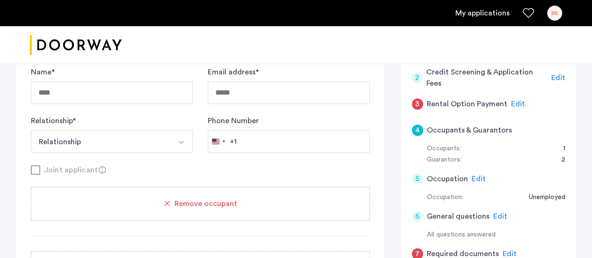
click at [83, 139] on button "Relationship" at bounding box center [101, 141] width 140 height 22
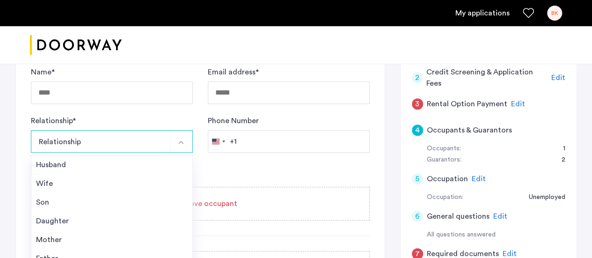
click at [83, 139] on button "Relationship" at bounding box center [101, 141] width 140 height 22
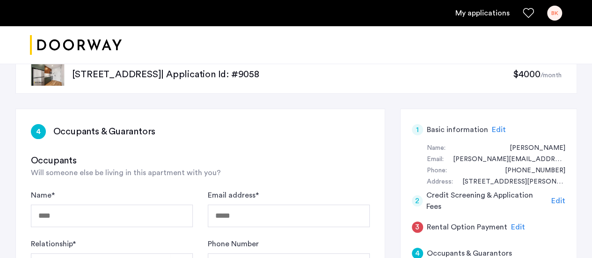
scroll to position [2, 0]
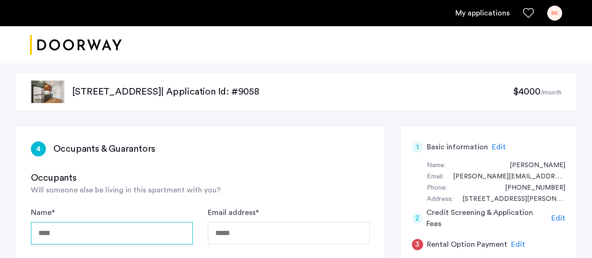
click at [65, 234] on input "Name *" at bounding box center [112, 233] width 162 height 22
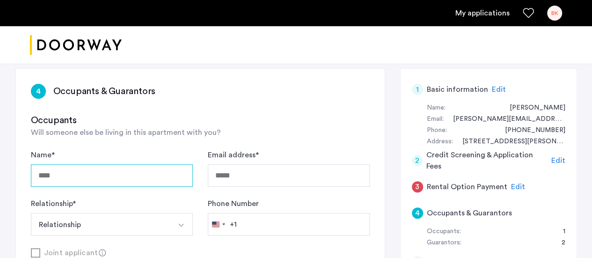
scroll to position [71, 0]
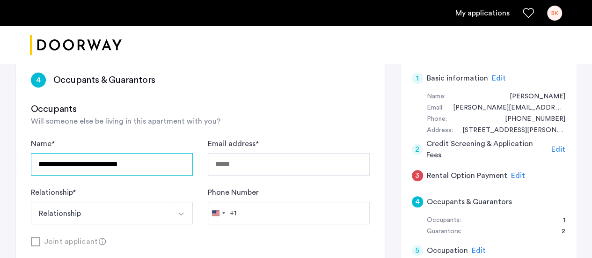
type input "**********"
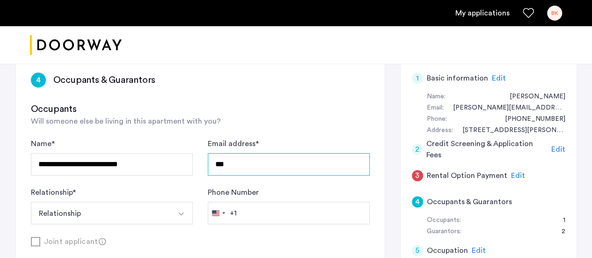
type input "***"
click at [116, 209] on button "Relationship" at bounding box center [101, 213] width 140 height 22
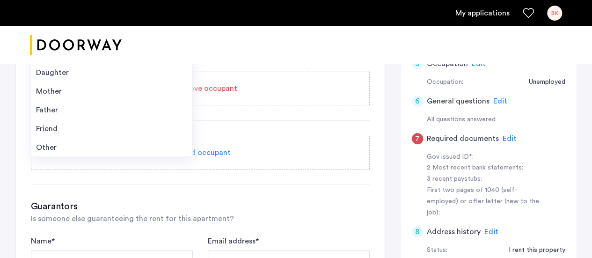
scroll to position [258, 0]
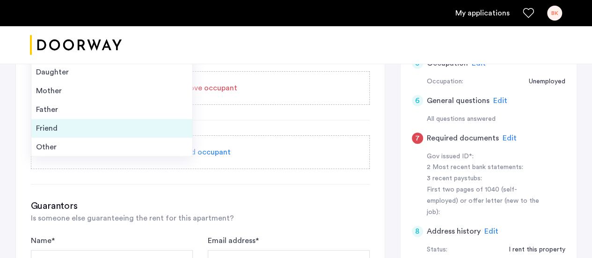
click at [54, 123] on div "Friend" at bounding box center [112, 128] width 152 height 11
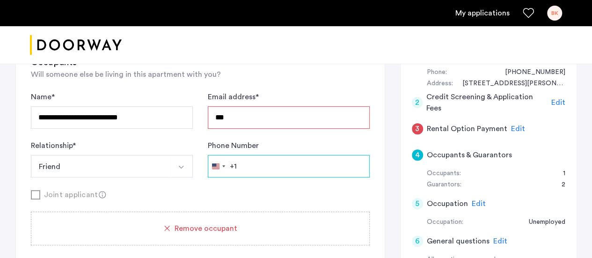
click at [268, 169] on input "Phone Number" at bounding box center [289, 166] width 162 height 22
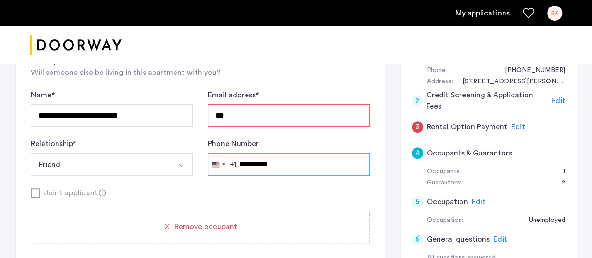
type input "**********"
click at [178, 187] on div "Joint applicant" at bounding box center [200, 193] width 339 height 12
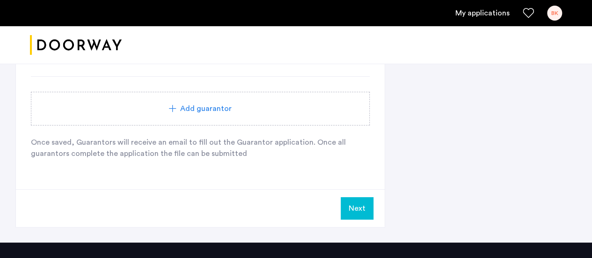
scroll to position [728, 0]
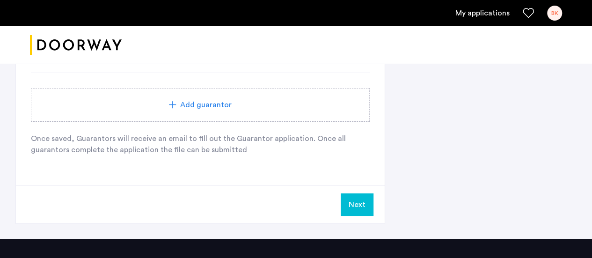
click at [363, 208] on button "Next" at bounding box center [357, 204] width 33 height 22
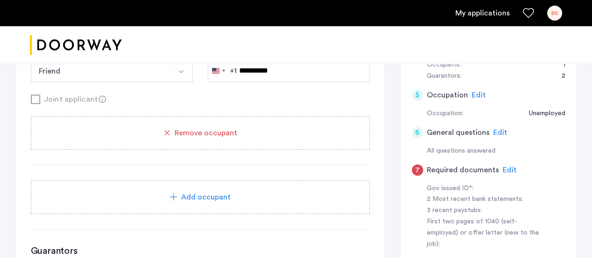
scroll to position [133, 0]
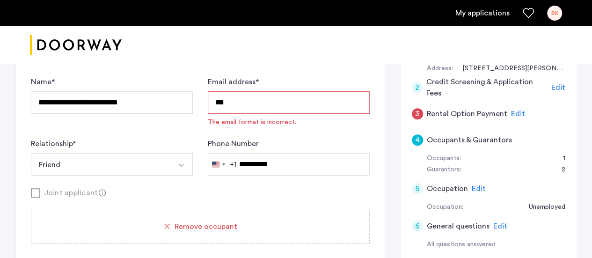
drag, startPoint x: 265, startPoint y: 99, endPoint x: 119, endPoint y: 77, distance: 147.8
click at [119, 77] on div "**********" at bounding box center [200, 125] width 339 height 99
type input "**********"
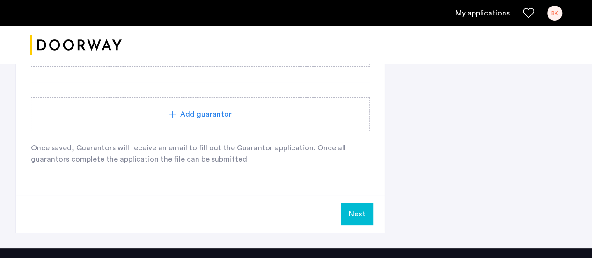
scroll to position [741, 0]
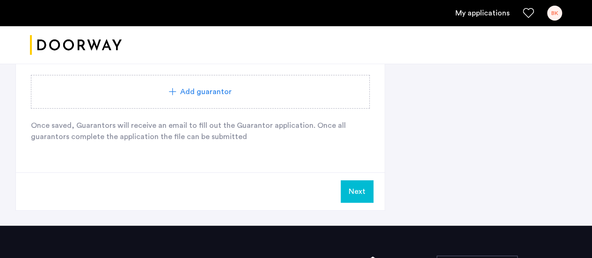
click at [344, 186] on button "Next" at bounding box center [357, 191] width 33 height 22
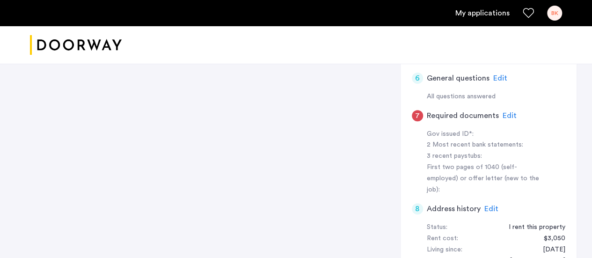
scroll to position [140, 0]
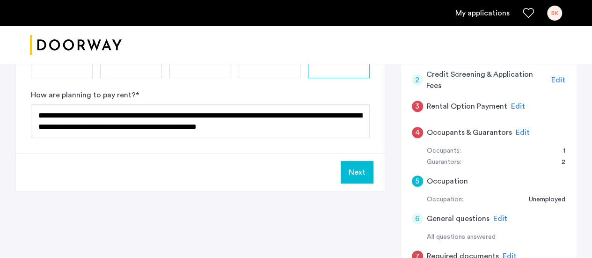
click at [519, 134] on span "Edit" at bounding box center [523, 132] width 14 height 7
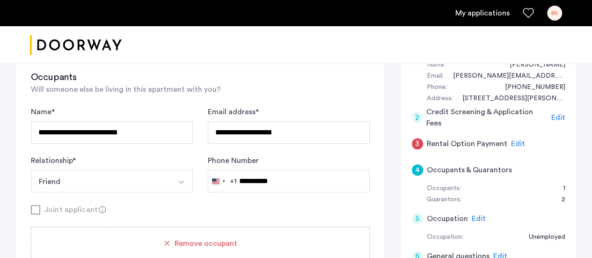
scroll to position [139, 0]
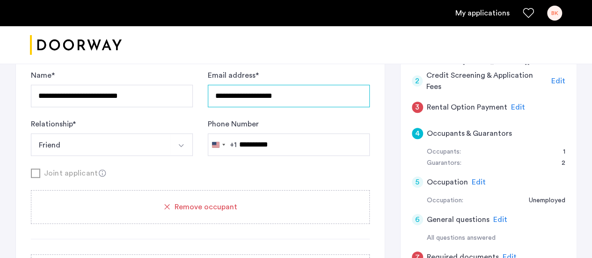
drag, startPoint x: 311, startPoint y: 98, endPoint x: 178, endPoint y: 86, distance: 133.4
click at [178, 86] on div "**********" at bounding box center [200, 113] width 339 height 86
click at [301, 91] on input "**********" at bounding box center [289, 96] width 162 height 22
drag, startPoint x: 307, startPoint y: 94, endPoint x: 157, endPoint y: 83, distance: 150.2
click at [157, 83] on div "**********" at bounding box center [200, 113] width 339 height 86
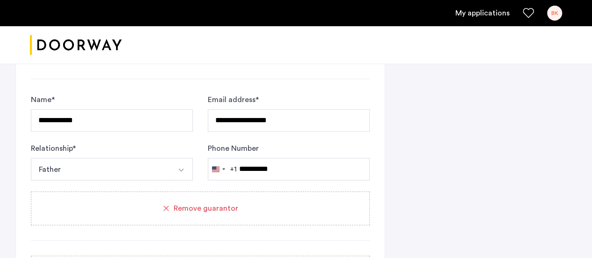
scroll to position [701, 0]
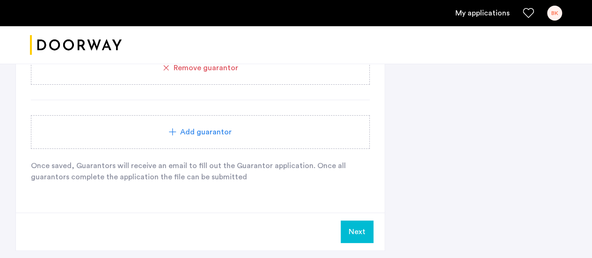
type input "**********"
click at [359, 220] on button "Next" at bounding box center [357, 231] width 33 height 22
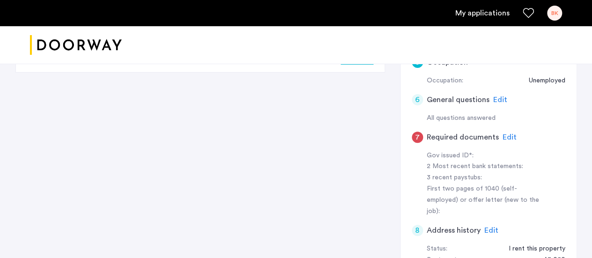
scroll to position [281, 0]
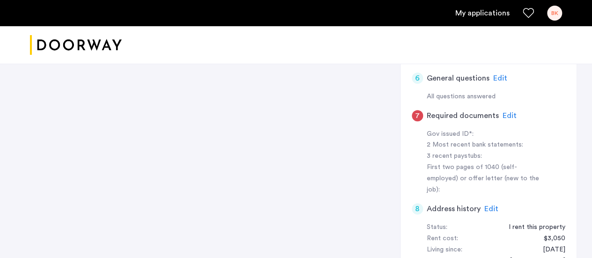
click at [508, 113] on span "Edit" at bounding box center [510, 115] width 14 height 7
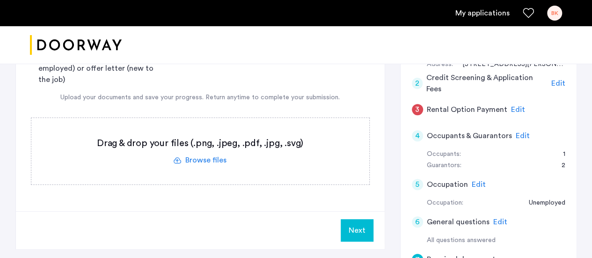
scroll to position [94, 0]
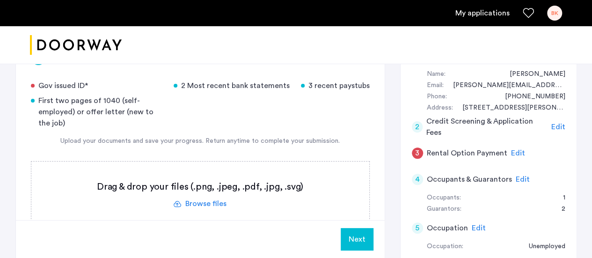
click at [188, 200] on label at bounding box center [200, 194] width 338 height 66
click at [0, 0] on input "file" at bounding box center [0, 0] width 0 height 0
click at [215, 200] on label at bounding box center [200, 194] width 338 height 66
click at [0, 0] on input "file" at bounding box center [0, 0] width 0 height 0
click at [202, 193] on label at bounding box center [200, 194] width 338 height 66
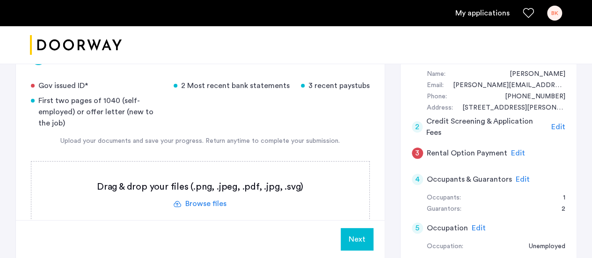
click at [0, 0] on input "file" at bounding box center [0, 0] width 0 height 0
click at [193, 195] on label at bounding box center [200, 194] width 338 height 66
click at [0, 0] on input "file" at bounding box center [0, 0] width 0 height 0
click at [202, 203] on label at bounding box center [200, 194] width 338 height 66
click at [0, 0] on input "file" at bounding box center [0, 0] width 0 height 0
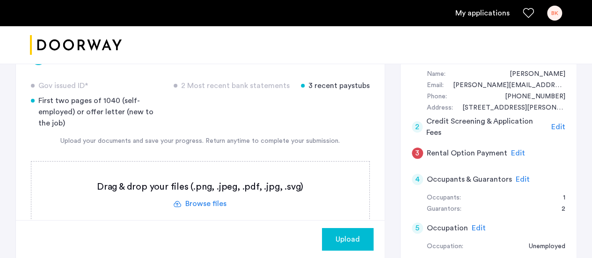
click at [354, 243] on span "Upload" at bounding box center [348, 239] width 24 height 11
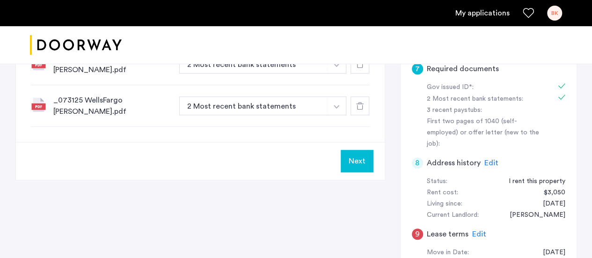
scroll to position [281, 0]
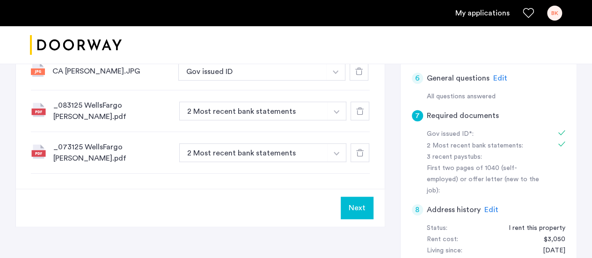
click at [331, 112] on button "button" at bounding box center [336, 111] width 19 height 19
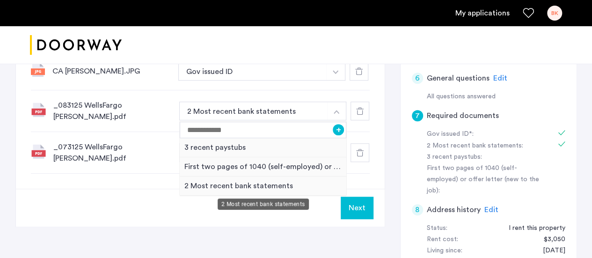
click at [212, 183] on div "2 Most recent bank statements" at bounding box center [263, 185] width 167 height 19
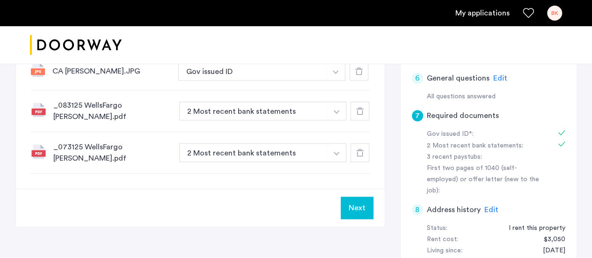
scroll to position [187, 0]
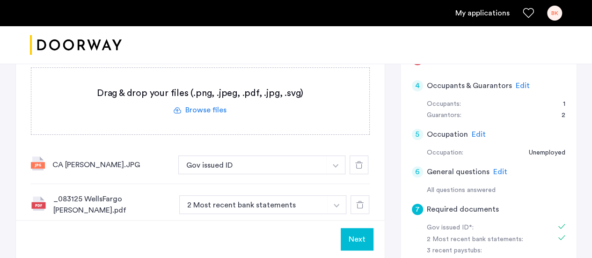
click at [204, 108] on label at bounding box center [200, 101] width 338 height 66
click at [0, 0] on input "file" at bounding box center [0, 0] width 0 height 0
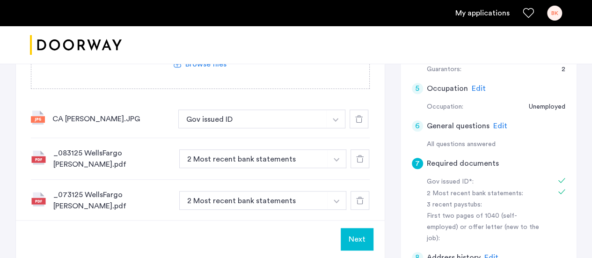
scroll to position [140, 0]
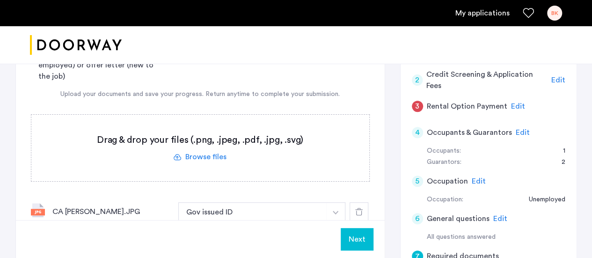
click at [214, 158] on label at bounding box center [200, 148] width 338 height 66
click at [0, 0] on input "file" at bounding box center [0, 0] width 0 height 0
click at [197, 158] on label at bounding box center [200, 148] width 338 height 66
click at [0, 0] on input "file" at bounding box center [0, 0] width 0 height 0
click at [184, 149] on label at bounding box center [200, 148] width 338 height 66
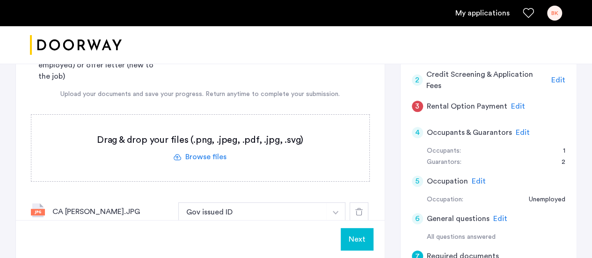
click at [0, 0] on input "file" at bounding box center [0, 0] width 0 height 0
click at [358, 66] on div "Gov issued ID* 2 Most recent bank statements 3 recent paystubs First two pages …" at bounding box center [200, 57] width 339 height 49
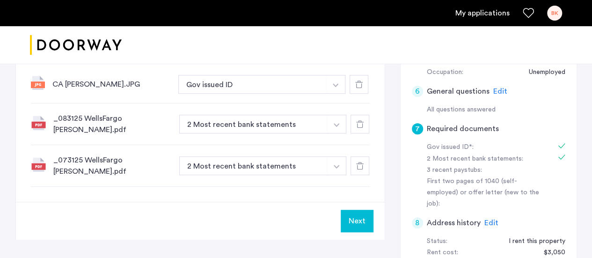
scroll to position [187, 0]
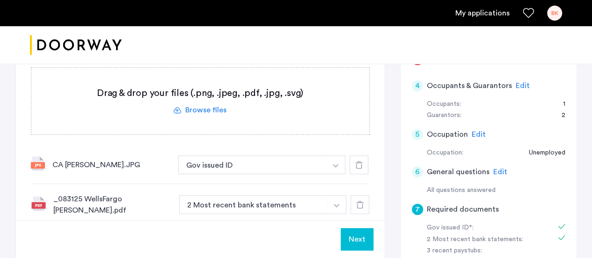
click at [359, 235] on button "Next" at bounding box center [357, 239] width 33 height 22
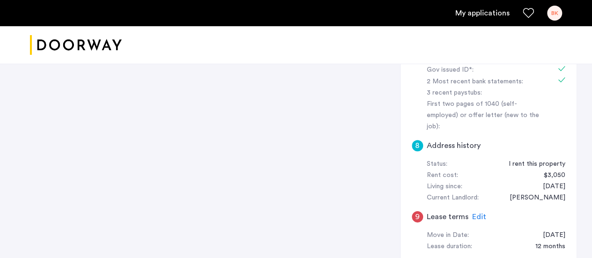
scroll to position [438, 0]
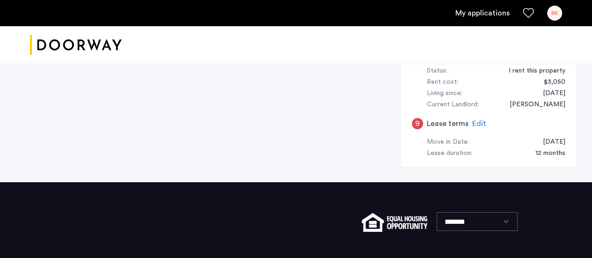
click at [477, 120] on span "Edit" at bounding box center [479, 123] width 14 height 7
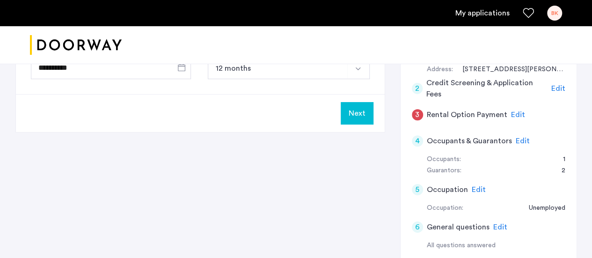
scroll to position [0, 0]
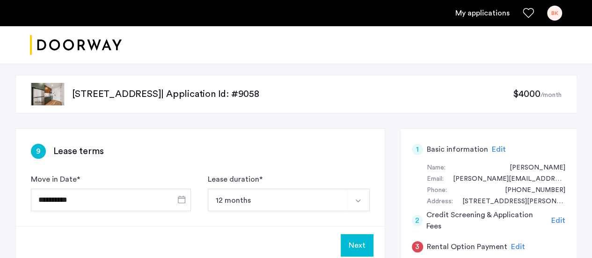
click at [368, 241] on button "Next" at bounding box center [357, 245] width 33 height 22
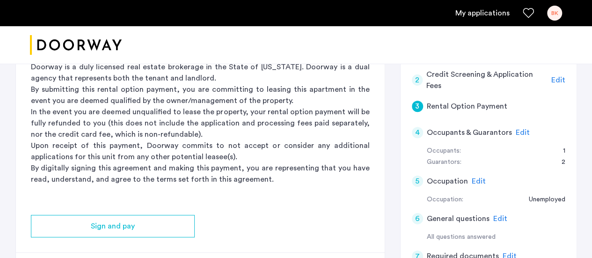
scroll to position [234, 0]
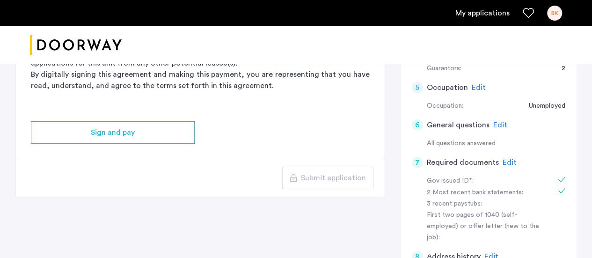
click at [508, 159] on span "Edit" at bounding box center [510, 162] width 14 height 7
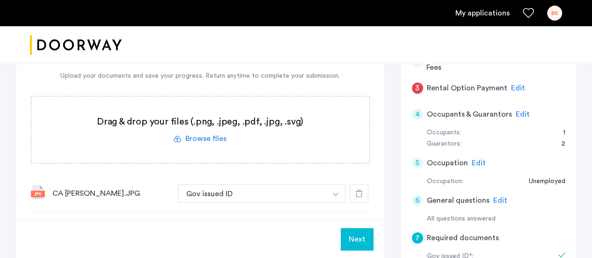
scroll to position [140, 0]
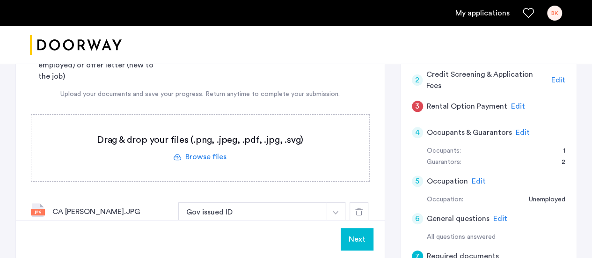
click at [192, 157] on label at bounding box center [200, 148] width 338 height 66
click at [0, 0] on input "file" at bounding box center [0, 0] width 0 height 0
click at [208, 148] on label at bounding box center [200, 148] width 338 height 66
click at [0, 0] on input "file" at bounding box center [0, 0] width 0 height 0
click at [218, 154] on label at bounding box center [200, 148] width 338 height 66
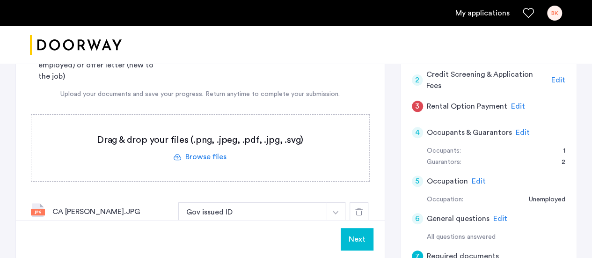
click at [0, 0] on input "file" at bounding box center [0, 0] width 0 height 0
click at [200, 150] on label at bounding box center [200, 148] width 338 height 66
click at [0, 0] on input "file" at bounding box center [0, 0] width 0 height 0
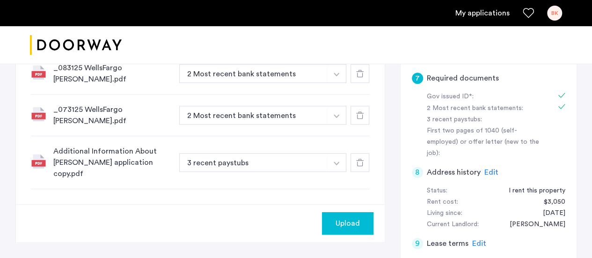
scroll to position [328, 0]
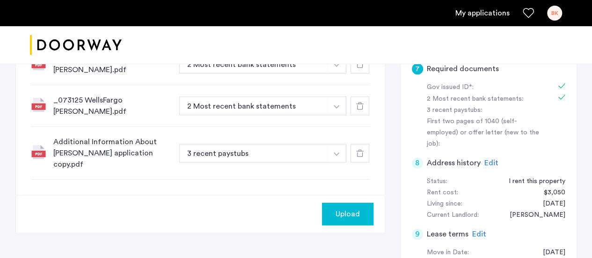
click at [368, 203] on button "Upload" at bounding box center [347, 214] width 51 height 22
click at [362, 207] on button "Next" at bounding box center [357, 214] width 33 height 22
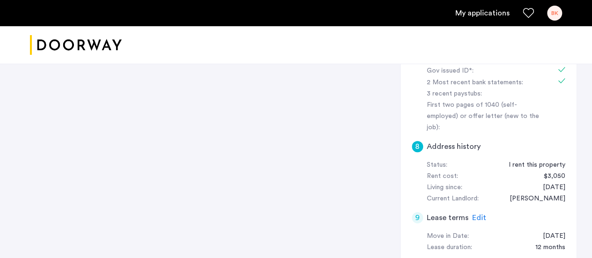
scroll to position [251, 0]
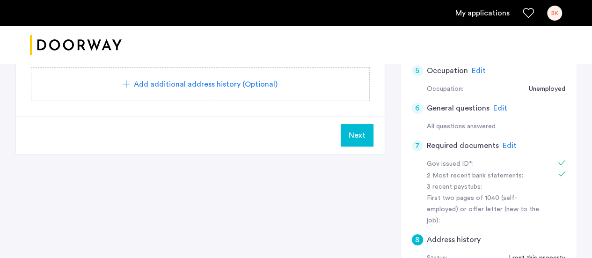
click at [354, 137] on span "Next" at bounding box center [357, 135] width 17 height 11
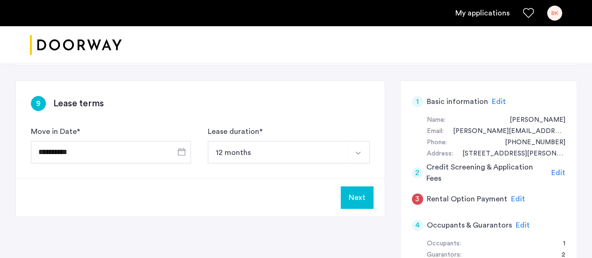
scroll to position [140, 0]
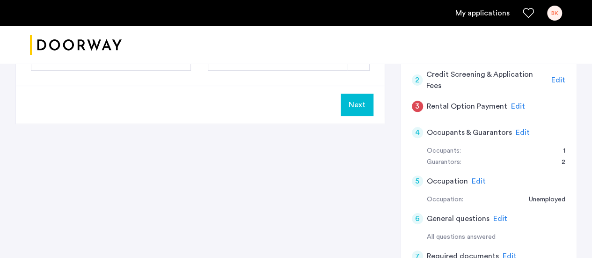
click at [356, 96] on button "Next" at bounding box center [357, 105] width 33 height 22
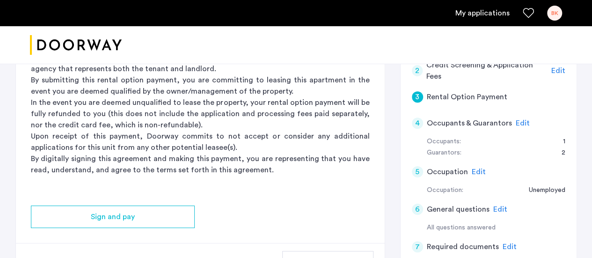
scroll to position [0, 0]
